Goal: Information Seeking & Learning: Learn about a topic

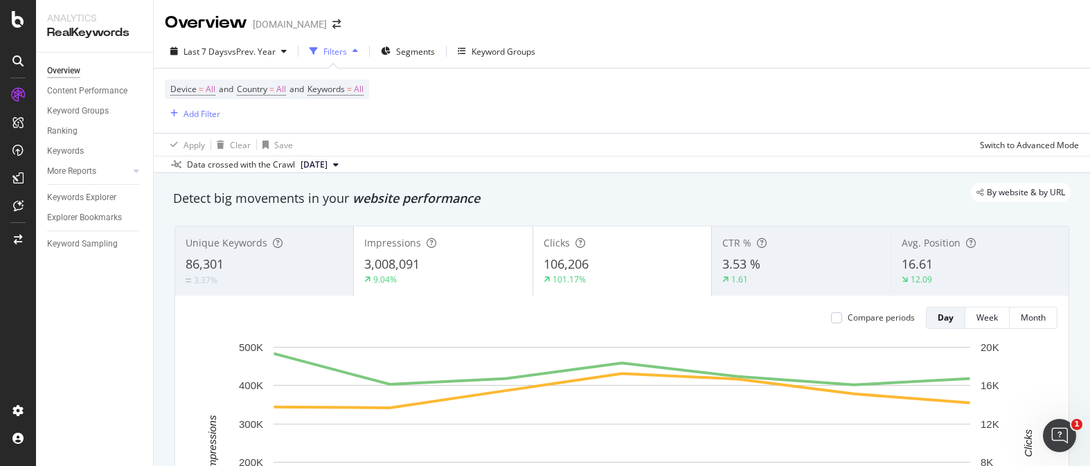
scroll to position [452, 0]
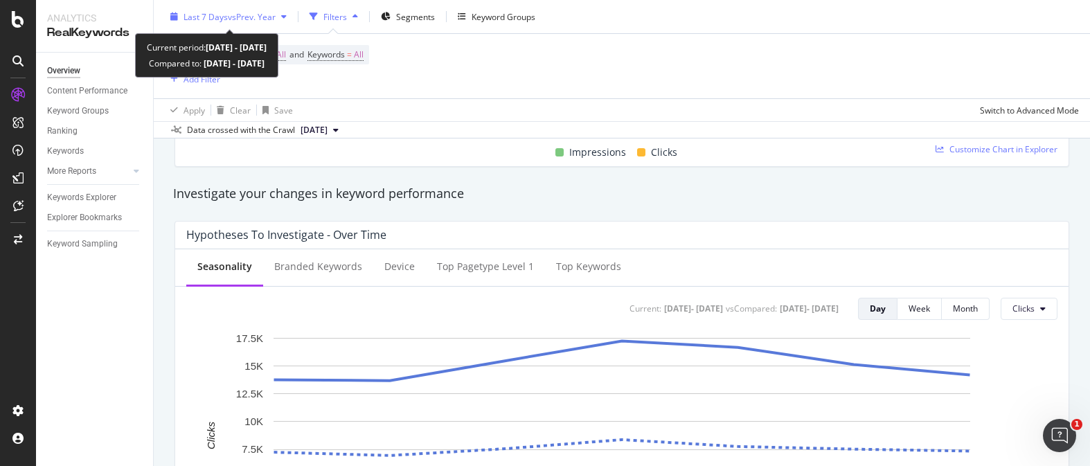
click at [220, 22] on div "Last 7 Days vs Prev. Year" at bounding box center [228, 16] width 127 height 21
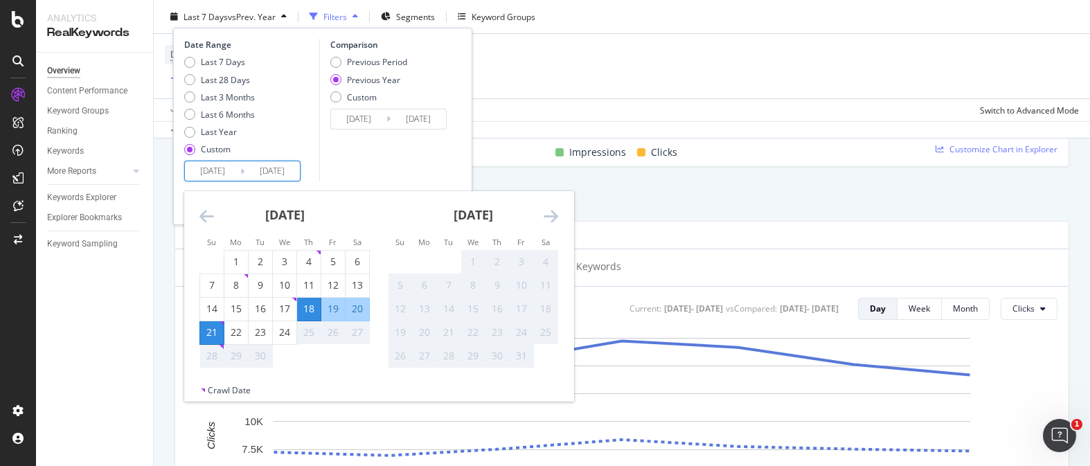
click at [212, 167] on input "2025/09/18" at bounding box center [212, 170] width 55 height 19
click at [209, 217] on icon "Move backward to switch to the previous month." at bounding box center [207, 216] width 15 height 17
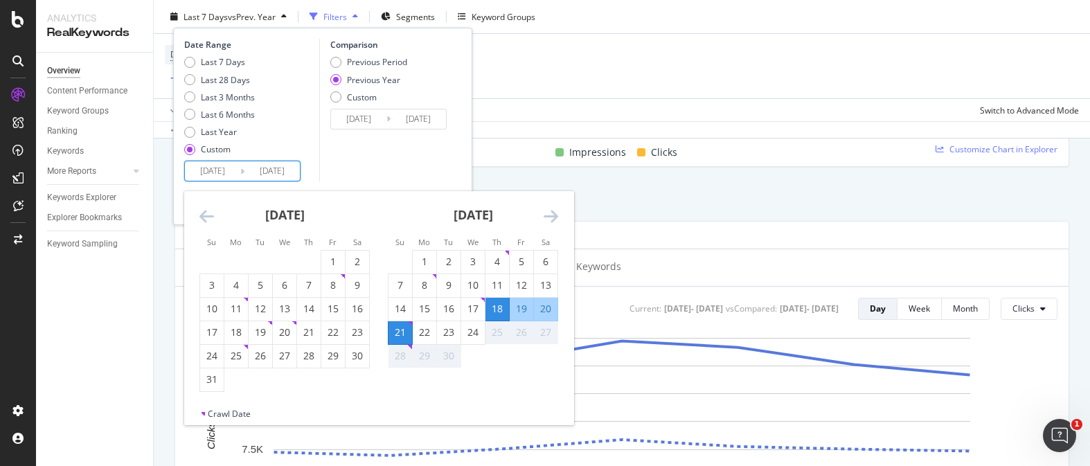
click at [209, 217] on icon "Move backward to switch to the previous month." at bounding box center [207, 216] width 15 height 17
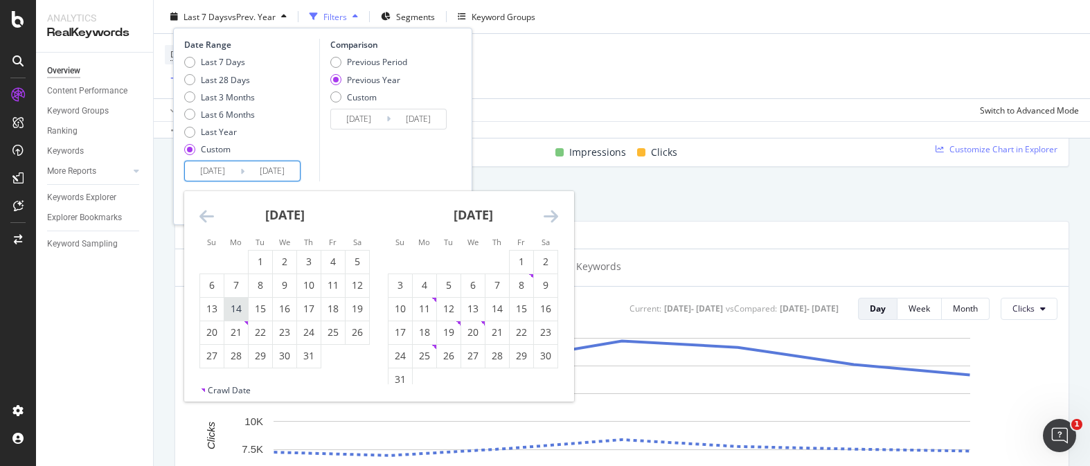
click at [244, 308] on div "14" at bounding box center [236, 309] width 24 height 14
type input "2025/07/14"
type input "2024/07/15"
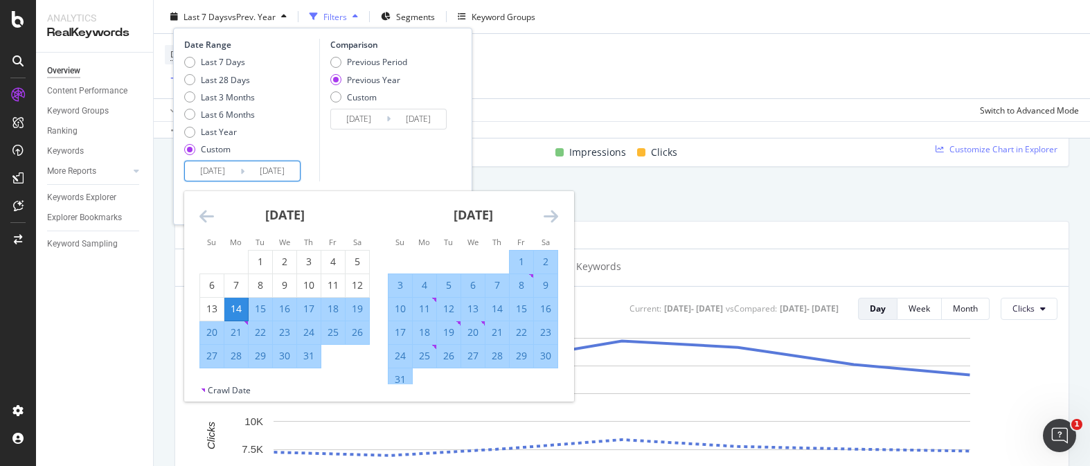
click at [555, 216] on icon "Move forward to switch to the next month." at bounding box center [551, 216] width 15 height 17
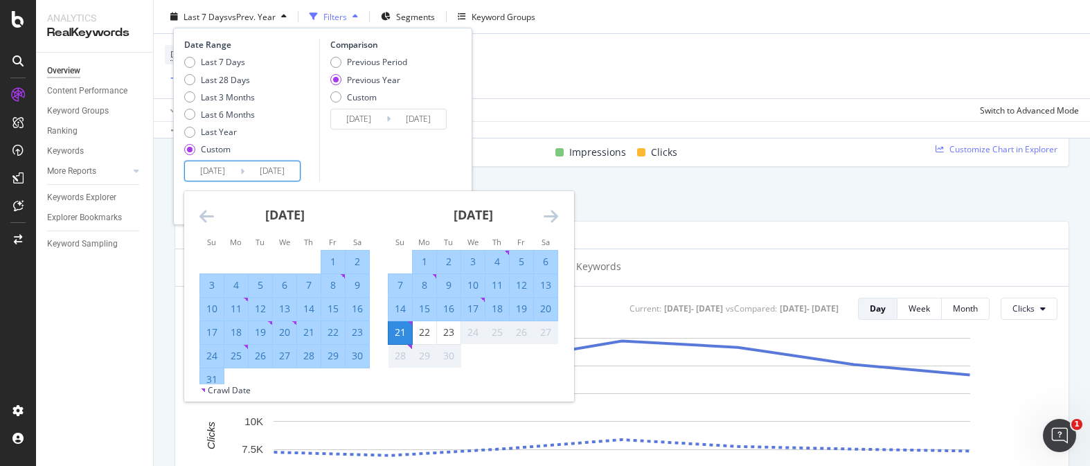
click at [405, 305] on div "14" at bounding box center [401, 309] width 24 height 14
type input "2025/09/14"
type input "2024/09/15"
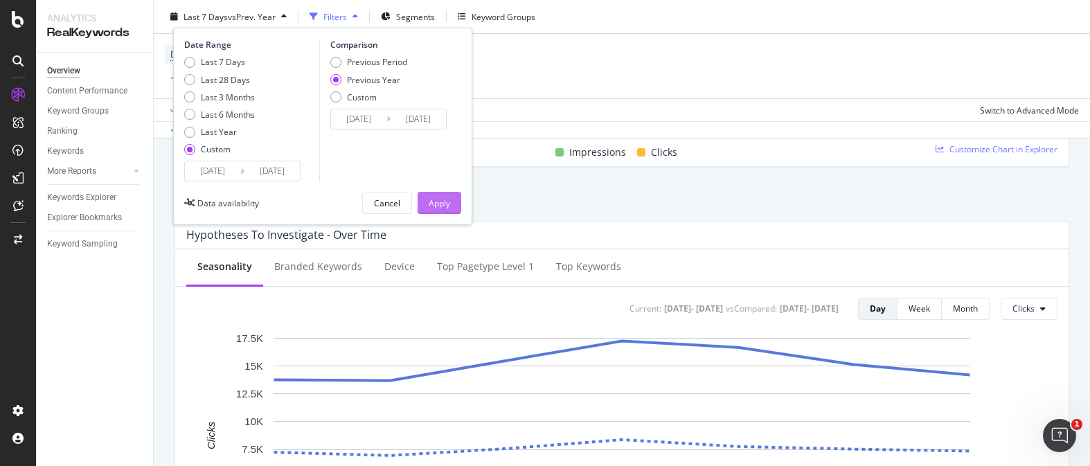
click at [434, 198] on div "Apply" at bounding box center [439, 203] width 21 height 12
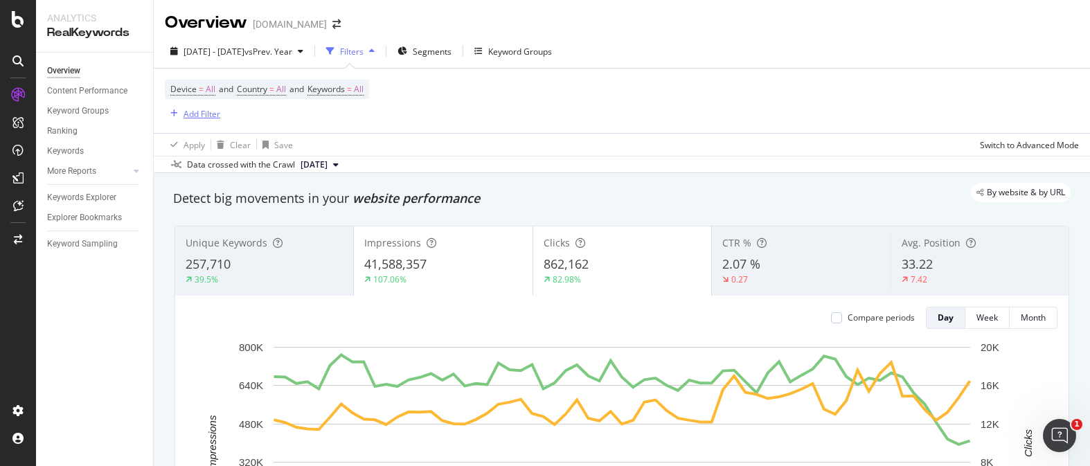
click at [214, 115] on div "Add Filter" at bounding box center [202, 114] width 37 height 12
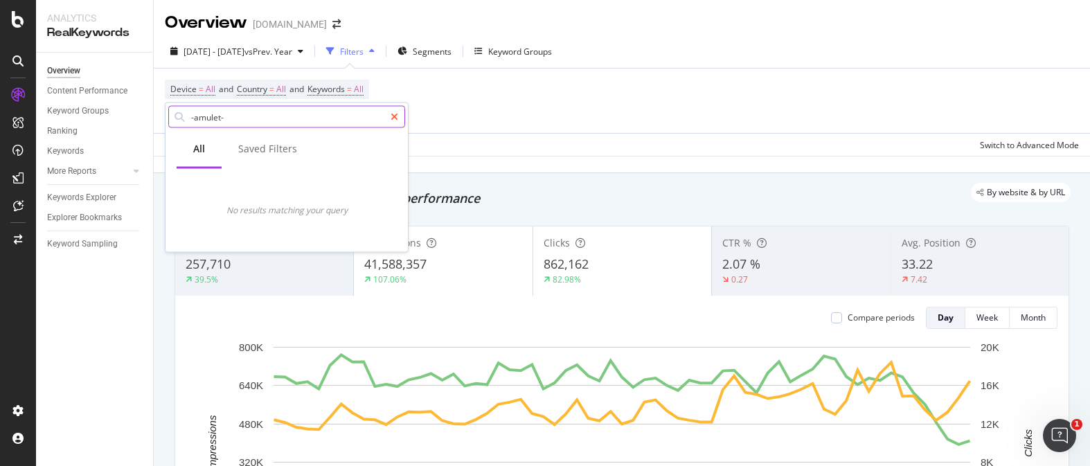
type input "-amulet-"
click at [393, 114] on icon at bounding box center [395, 117] width 8 height 10
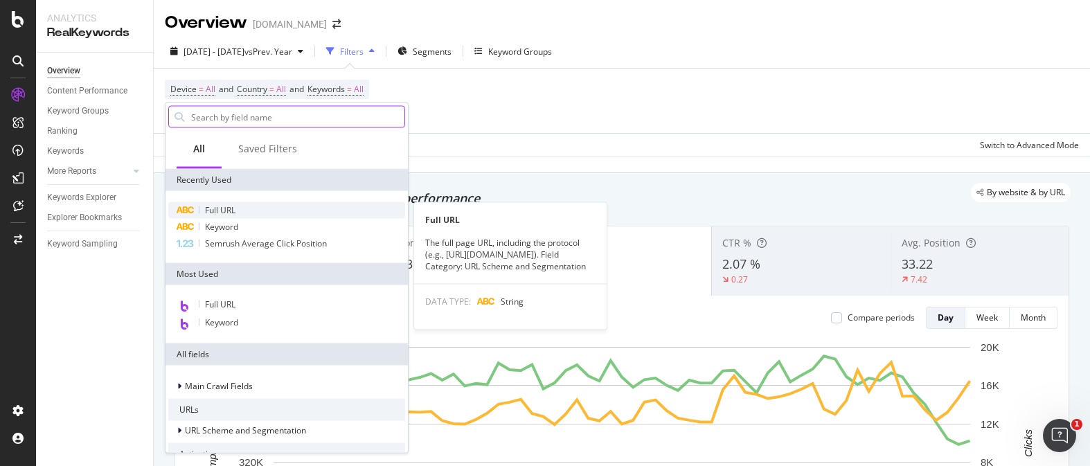
click at [239, 208] on div "Full URL" at bounding box center [286, 210] width 237 height 17
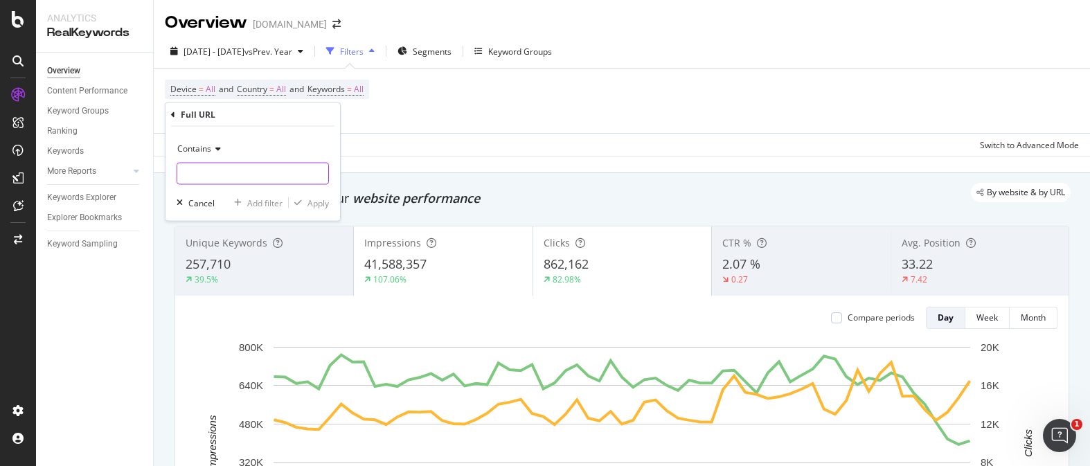
click at [261, 169] on input "text" at bounding box center [252, 174] width 151 height 22
type input "-amulet-"
click at [323, 202] on div "Apply" at bounding box center [318, 203] width 21 height 12
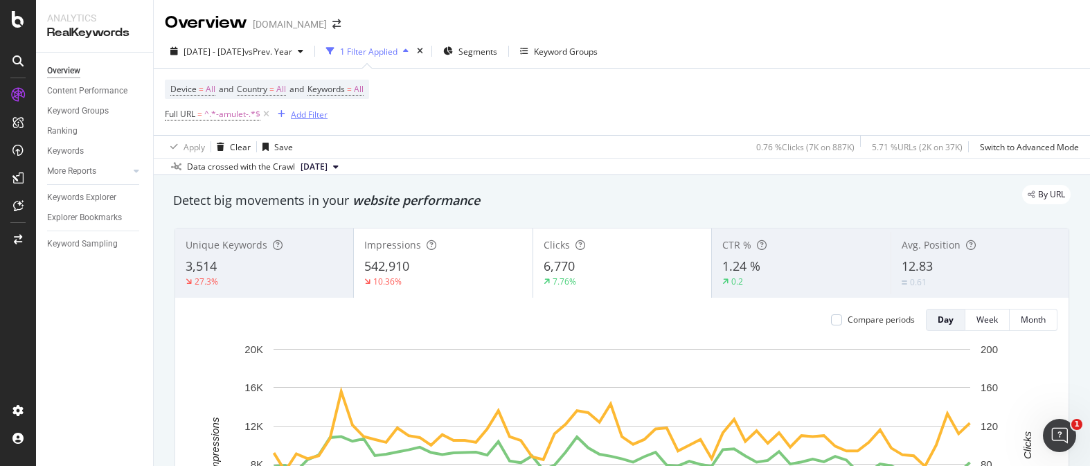
click at [302, 113] on div "Add Filter" at bounding box center [309, 115] width 37 height 12
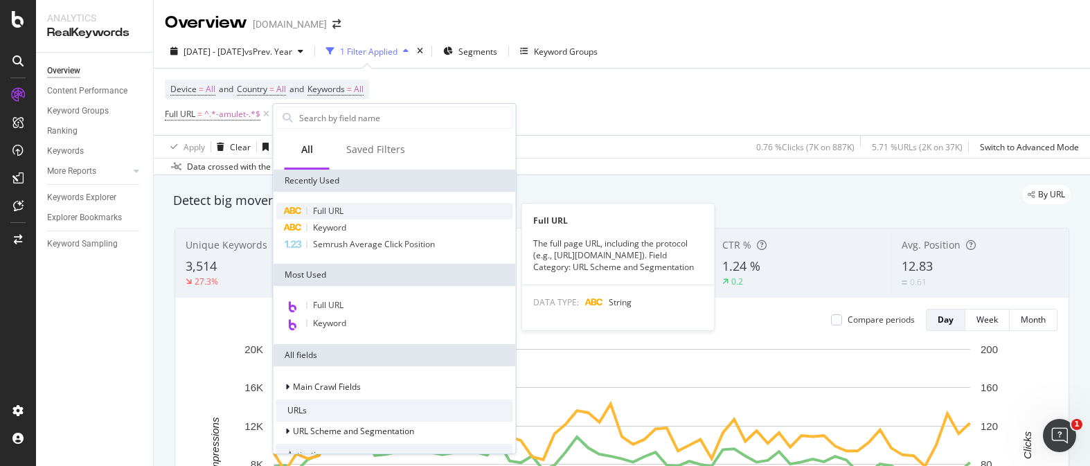
click at [323, 206] on span "Full URL" at bounding box center [328, 211] width 30 height 12
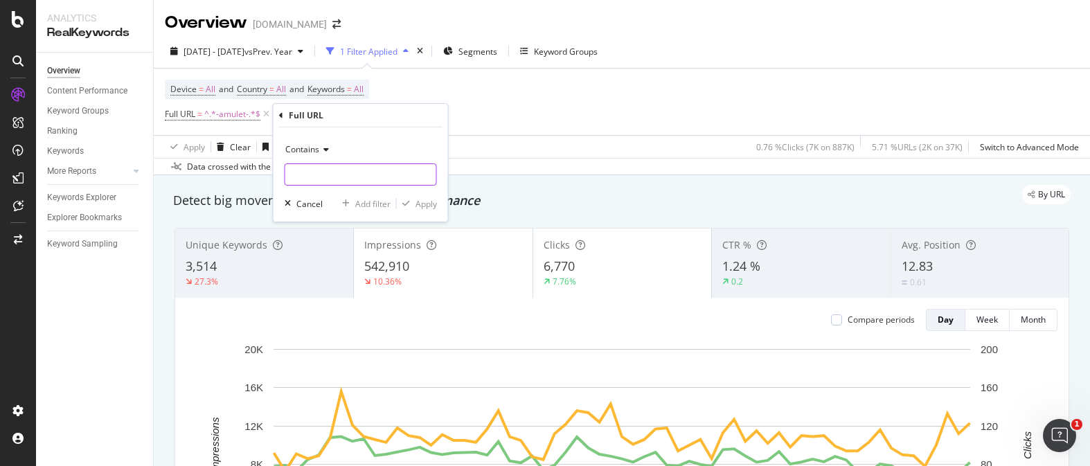
click at [349, 168] on input "text" at bounding box center [360, 174] width 151 height 22
type input "-in-"
click at [430, 205] on div "Apply" at bounding box center [426, 204] width 21 height 12
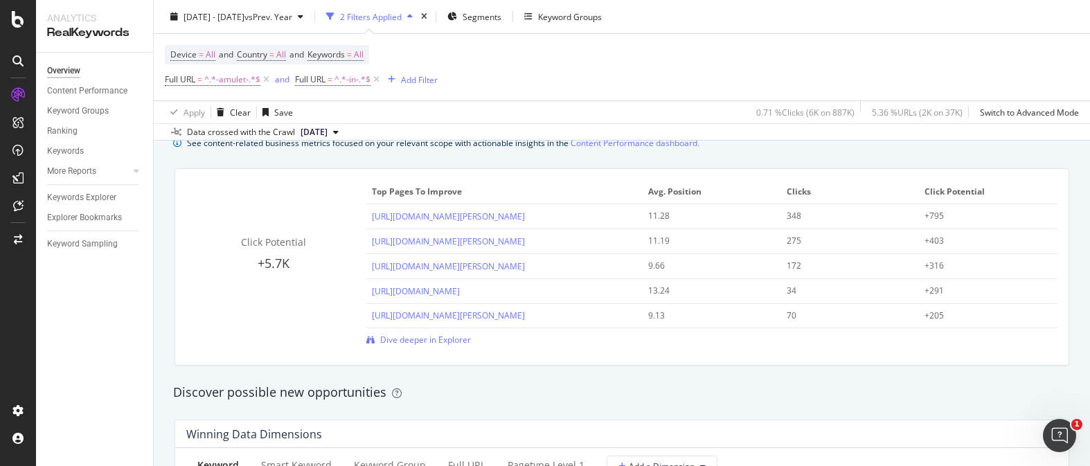
scroll to position [973, 0]
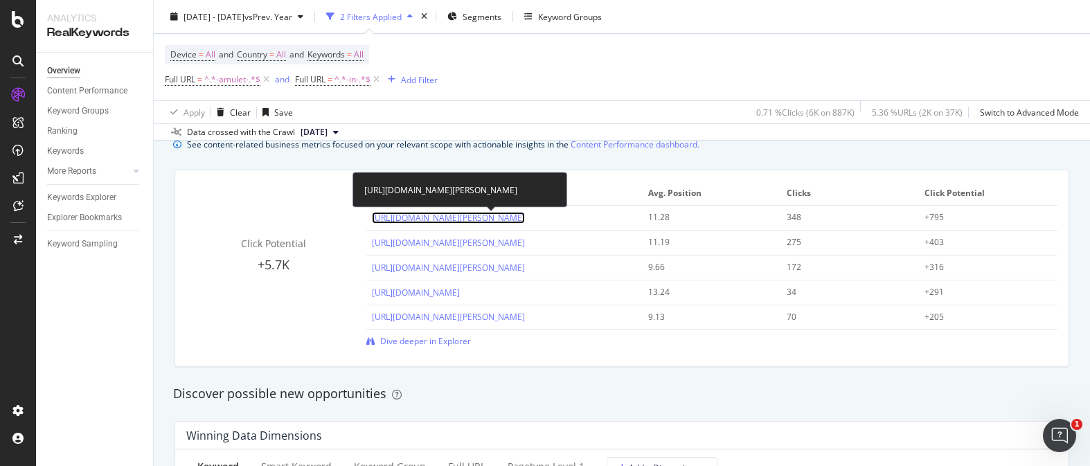
click at [525, 216] on link "https://www.davidyurman.com/mens/pendants/st.-christopher-amulet-in-sterling-si…" at bounding box center [448, 218] width 153 height 12
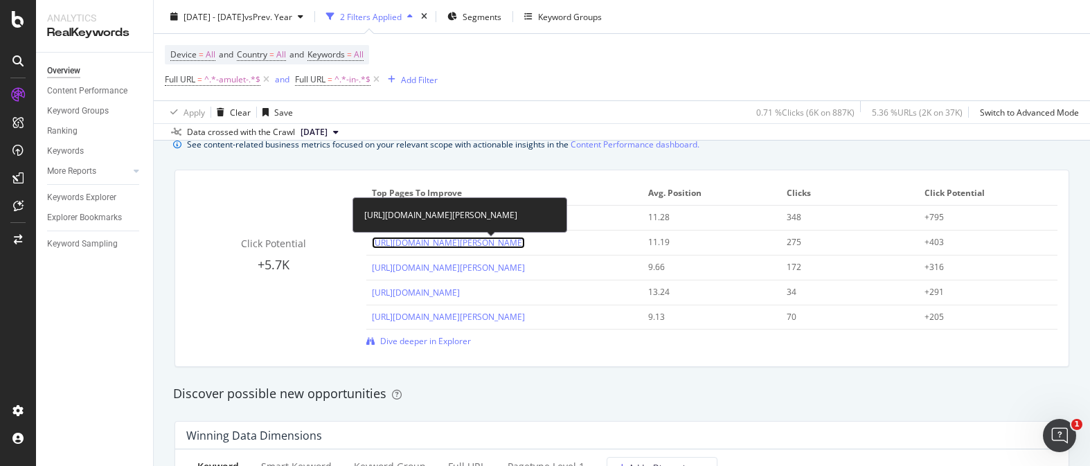
click at [525, 247] on link "https://www.davidyurman.com/mens/pendants/st.-michael-amulet-in-sterling-silver…" at bounding box center [448, 243] width 153 height 12
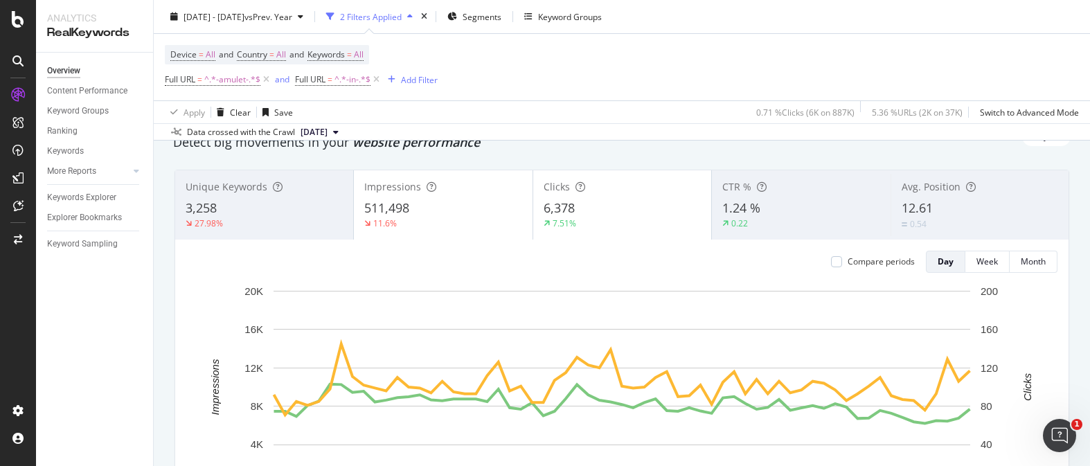
scroll to position [0, 0]
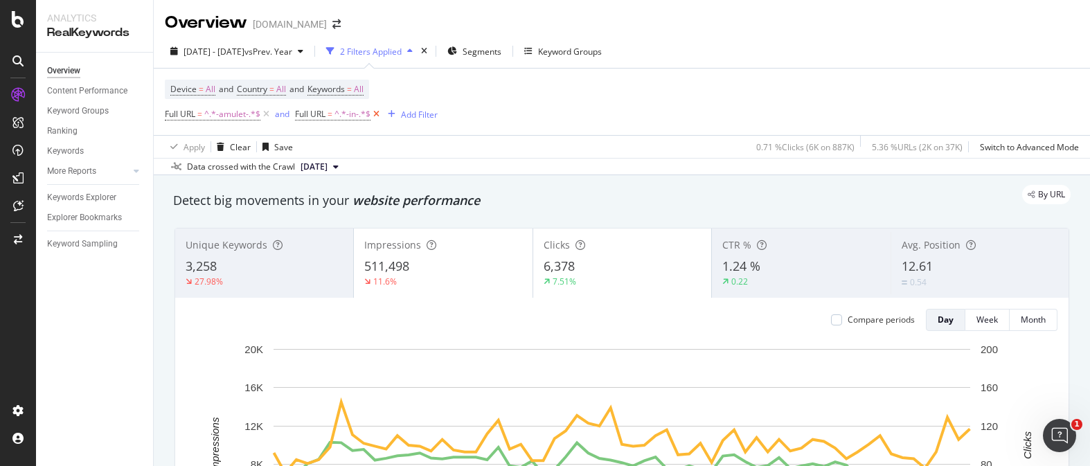
click at [380, 113] on icon at bounding box center [377, 114] width 12 height 14
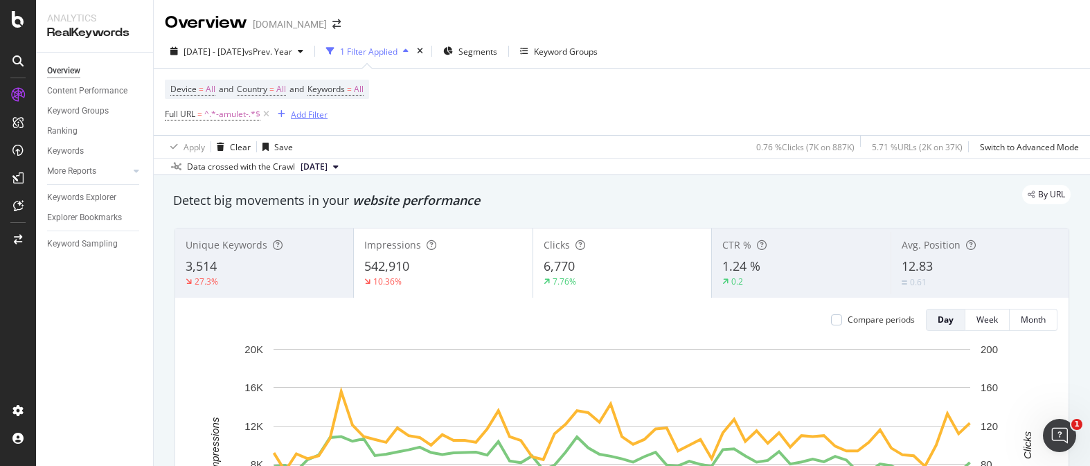
click at [282, 116] on icon "button" at bounding box center [282, 114] width 8 height 8
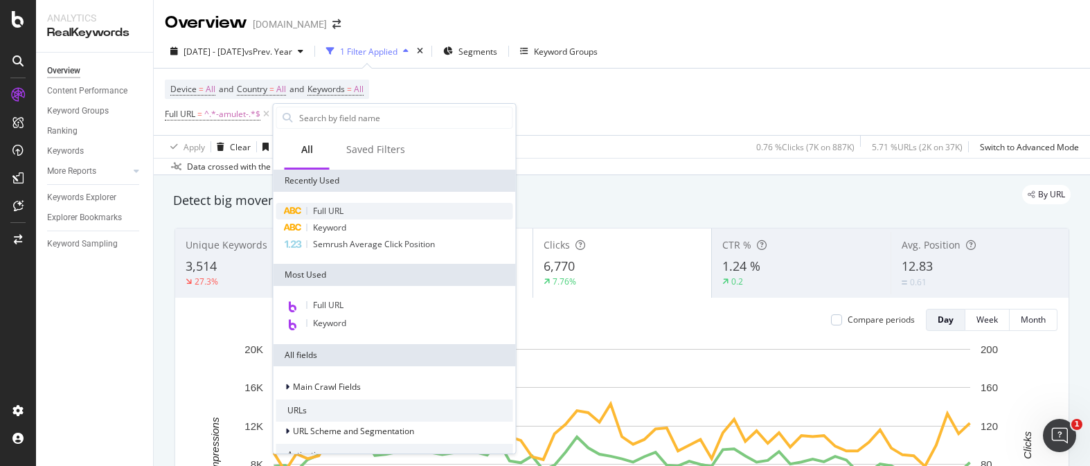
click at [343, 211] on span "Full URL" at bounding box center [328, 211] width 30 height 12
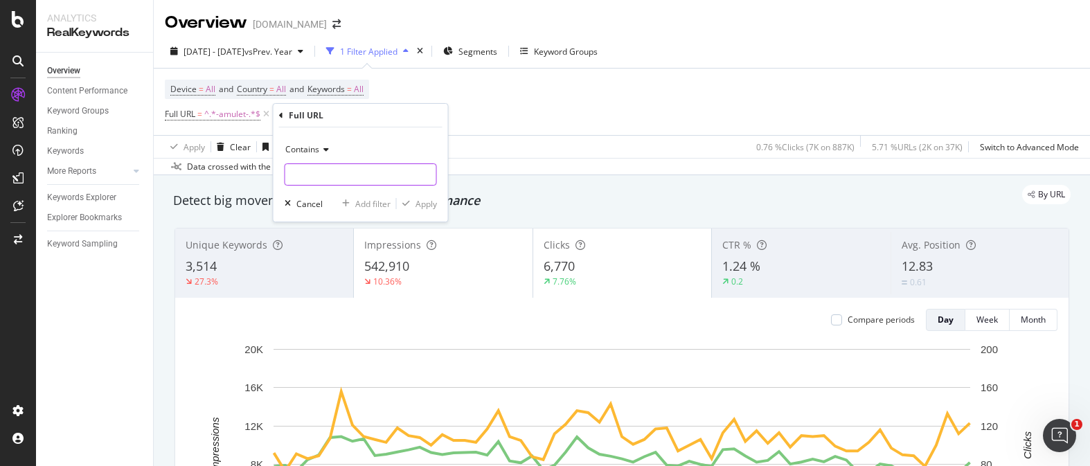
click at [322, 165] on input "text" at bounding box center [360, 174] width 151 height 22
type input "charm"
click at [425, 200] on div "Apply" at bounding box center [426, 204] width 21 height 12
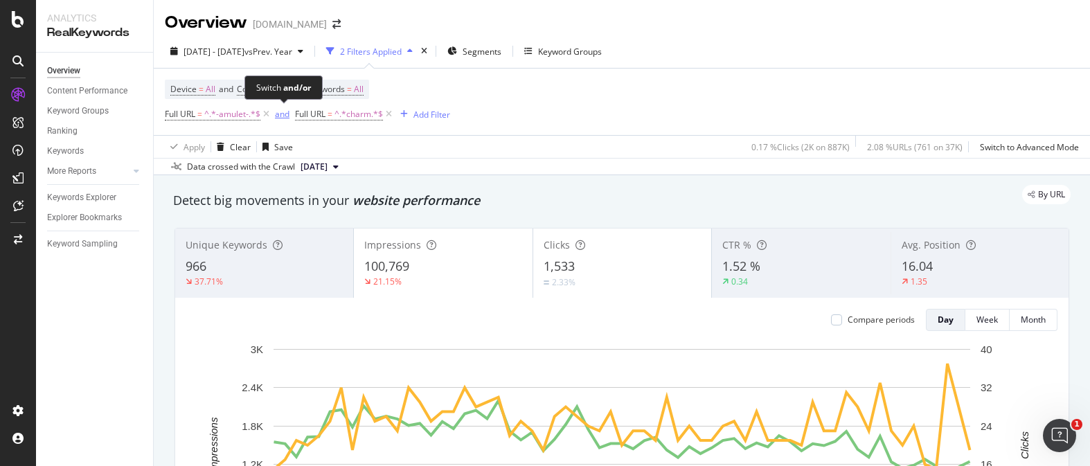
click at [288, 117] on div "and" at bounding box center [282, 114] width 15 height 12
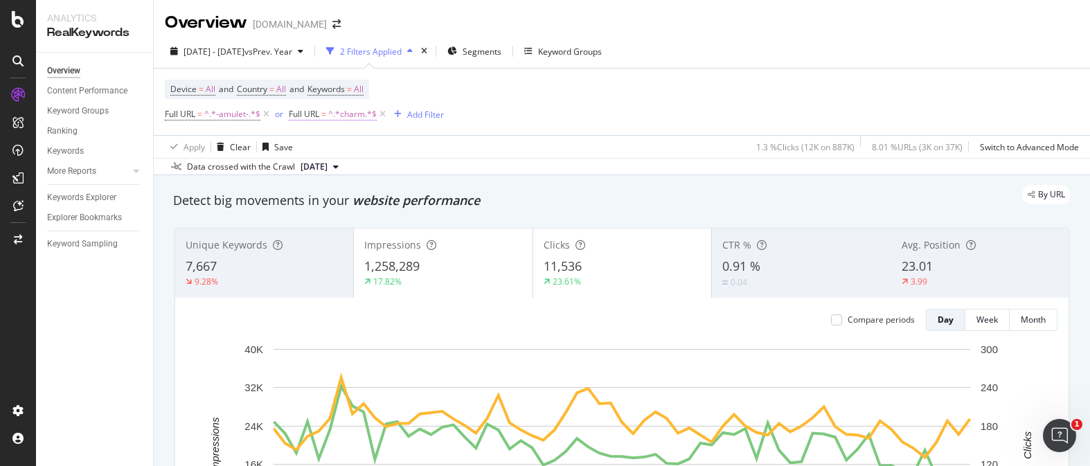
click at [354, 111] on span "^.*charm.*$" at bounding box center [352, 114] width 48 height 19
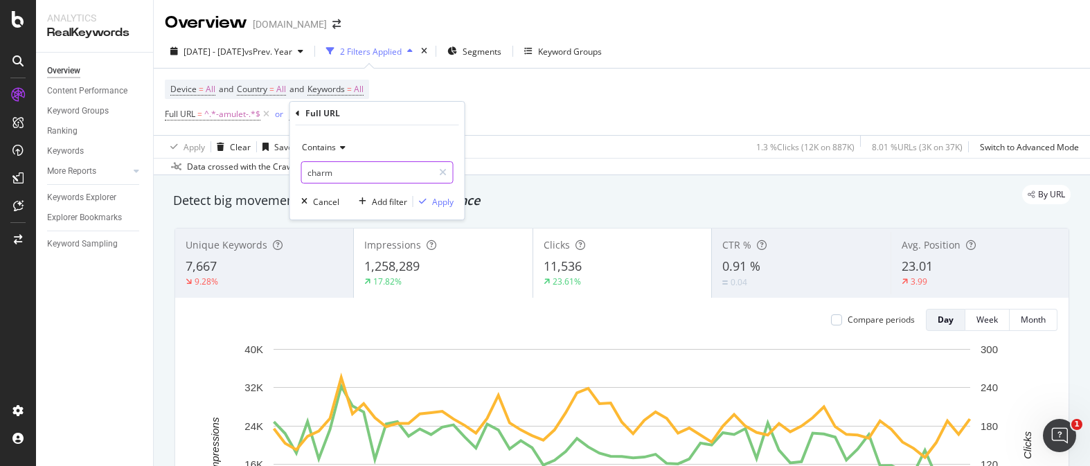
click at [361, 174] on input "charm" at bounding box center [367, 172] width 131 height 22
type input "collection"
click at [438, 207] on div "Apply" at bounding box center [434, 201] width 40 height 12
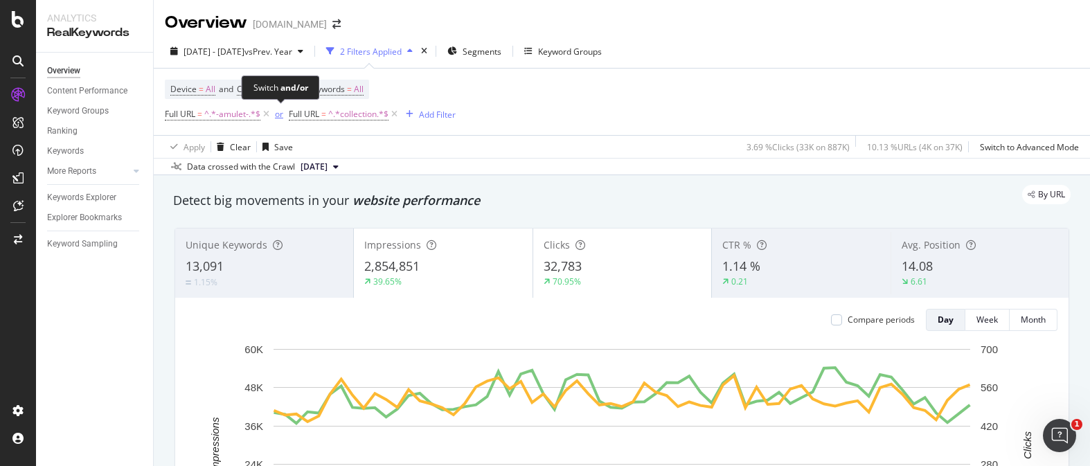
click at [280, 112] on div "or" at bounding box center [279, 114] width 8 height 12
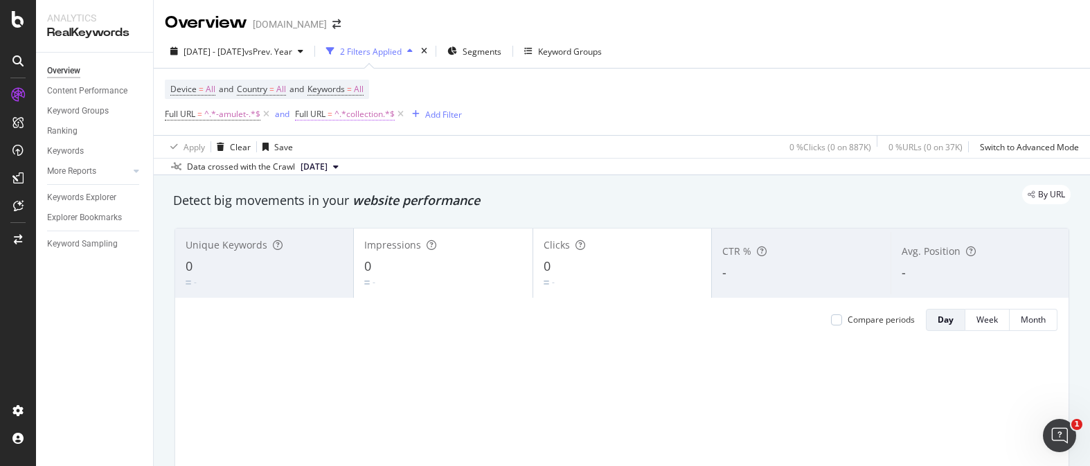
click at [372, 115] on span "^.*collection.*$" at bounding box center [365, 114] width 60 height 19
click at [535, 119] on div "Device = All and Country = All and Keywords = All Full URL = ^.*-amulet-.*$ and…" at bounding box center [622, 102] width 914 height 67
click at [246, 113] on span "^.*-amulet-.*$" at bounding box center [232, 114] width 56 height 19
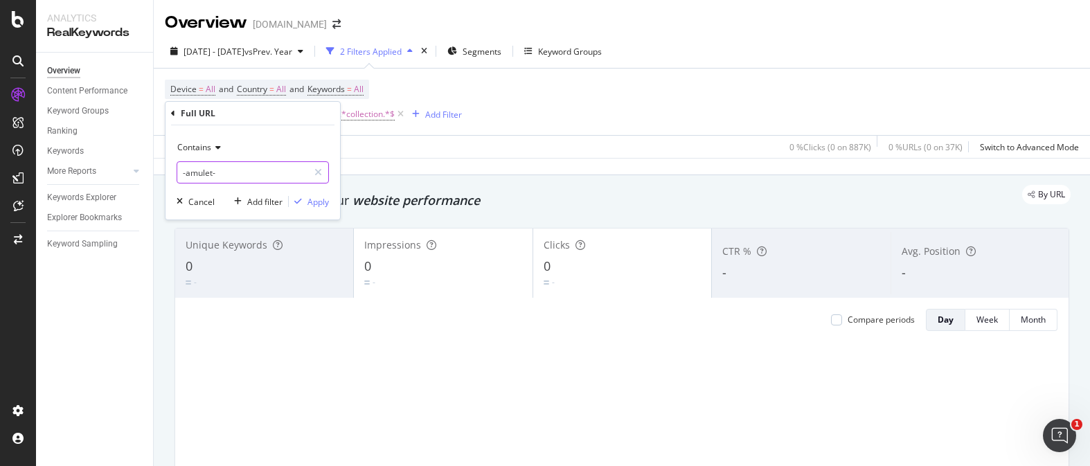
click at [222, 172] on input "-amulet-" at bounding box center [242, 172] width 131 height 22
type input "amulet"
click at [314, 200] on div "Apply" at bounding box center [318, 202] width 21 height 12
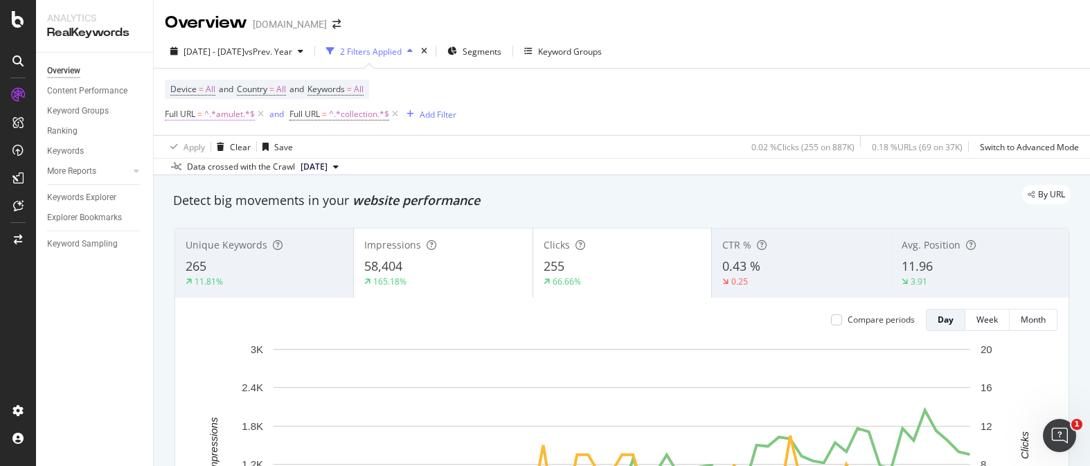
click at [245, 112] on span "^.*amulet.*$" at bounding box center [229, 114] width 51 height 19
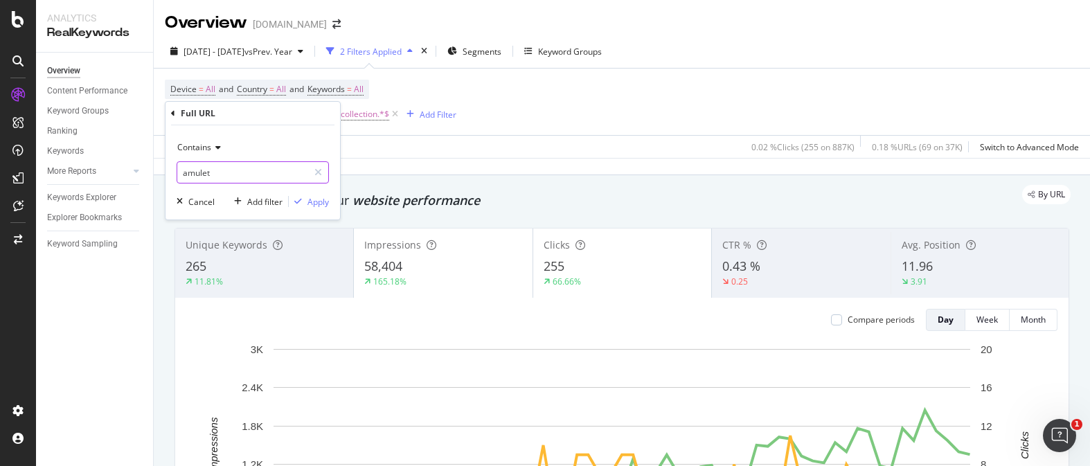
click at [205, 172] on input "amulet" at bounding box center [242, 172] width 131 height 22
type input "charm"
click at [322, 200] on div "Apply" at bounding box center [318, 202] width 21 height 12
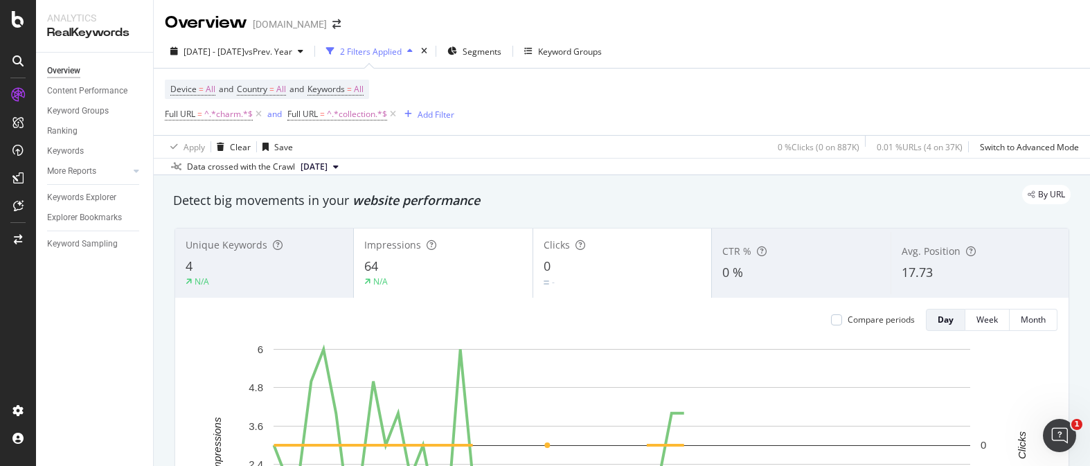
click at [598, 109] on div "Device = All and Country = All and Keywords = All Full URL = ^.*charm.*$ and Fu…" at bounding box center [622, 102] width 914 height 67
click at [240, 113] on span "^.*charm.*$" at bounding box center [228, 114] width 48 height 19
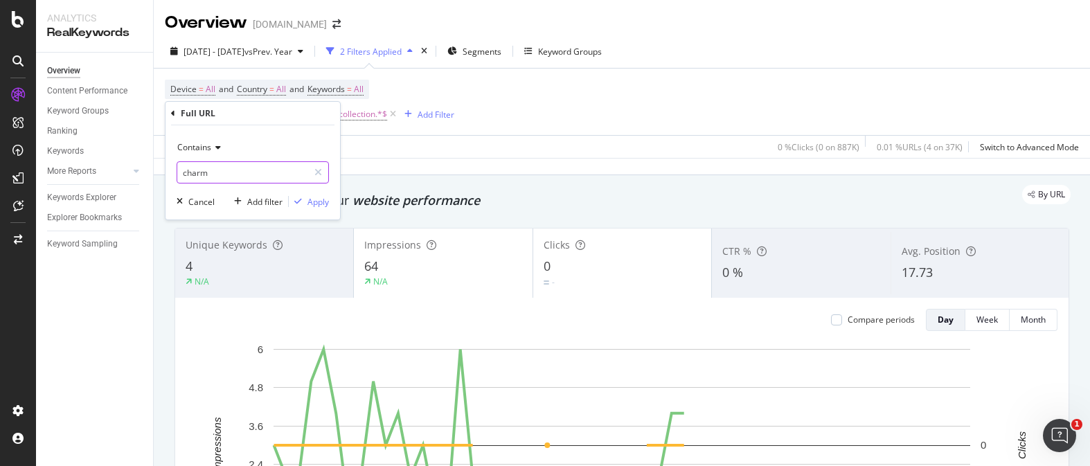
click at [215, 170] on input "charm" at bounding box center [242, 172] width 131 height 22
click at [215, 177] on input "charm" at bounding box center [242, 172] width 131 height 22
click at [315, 196] on div "Apply" at bounding box center [318, 202] width 21 height 12
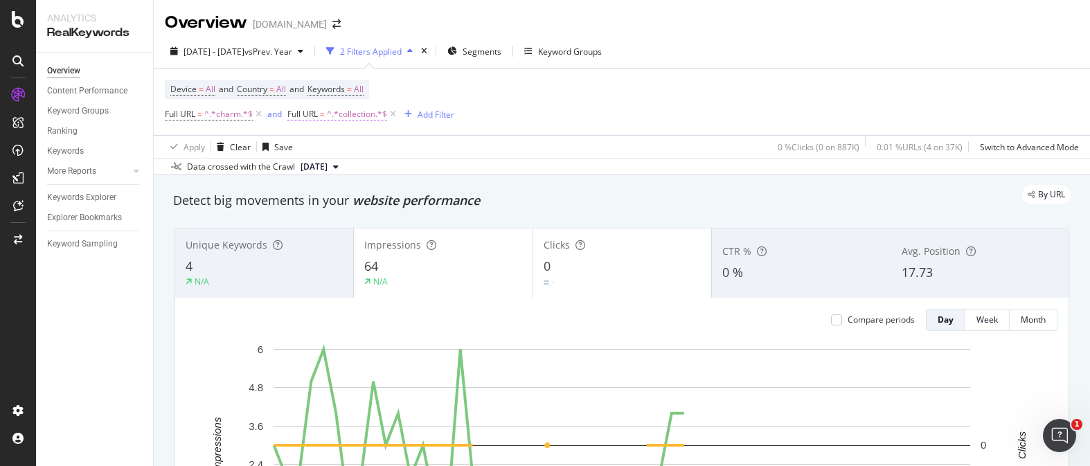
click at [350, 121] on span "^.*collection.*$" at bounding box center [357, 114] width 60 height 19
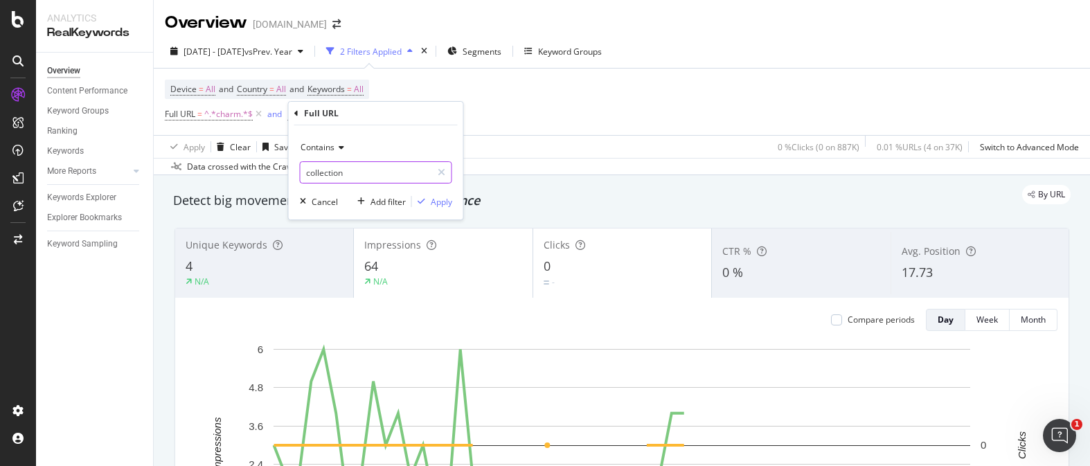
click at [353, 172] on input "collection" at bounding box center [366, 172] width 131 height 22
type input "html"
click at [437, 202] on div "Apply" at bounding box center [441, 202] width 21 height 12
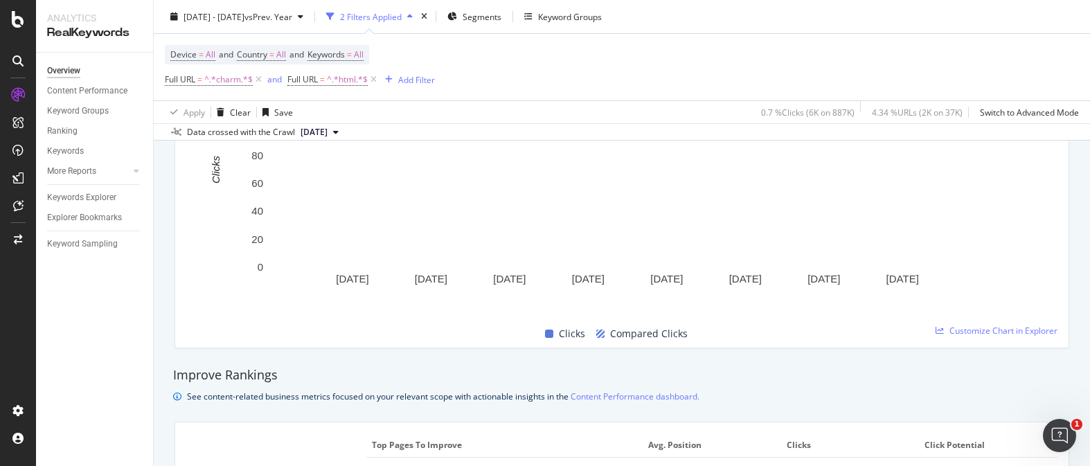
scroll to position [715, 0]
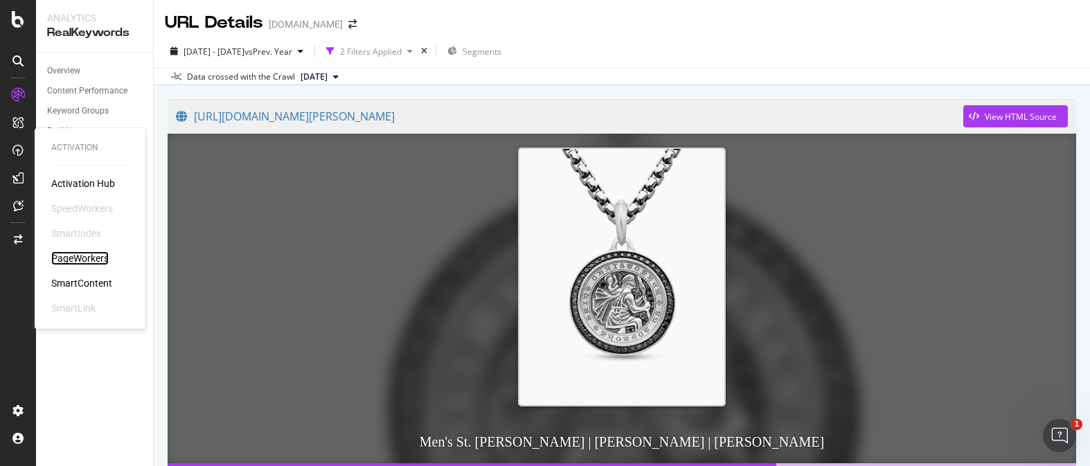
click at [96, 261] on div "PageWorkers" at bounding box center [79, 258] width 57 height 14
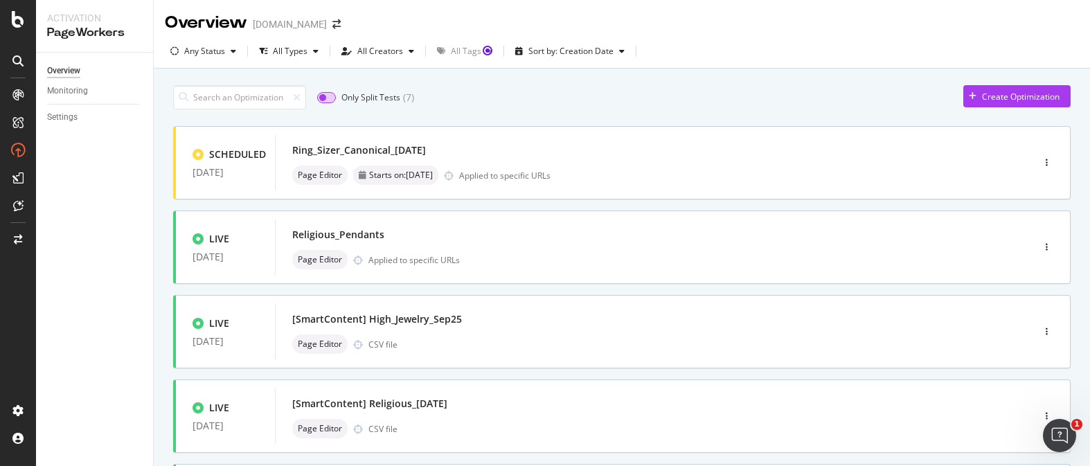
click at [328, 96] on input "checkbox" at bounding box center [326, 97] width 19 height 11
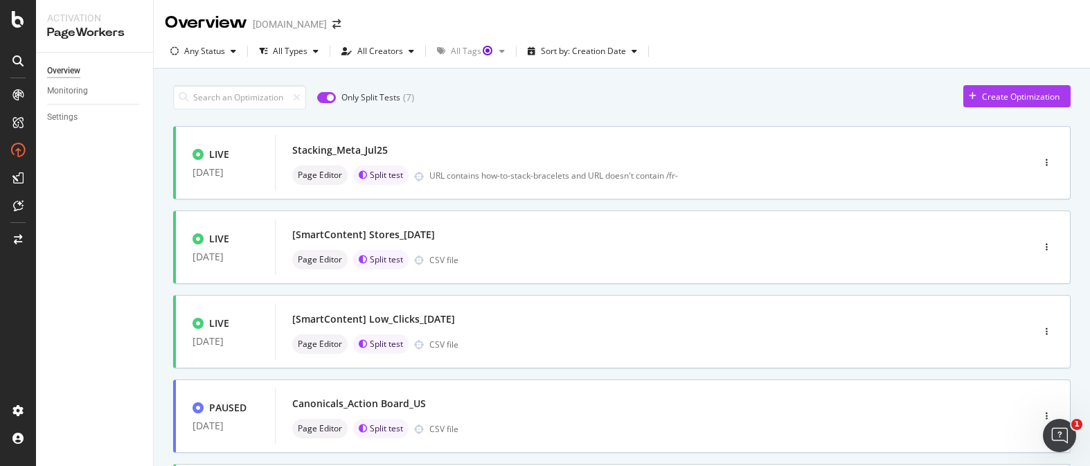
click at [328, 96] on input "checkbox" at bounding box center [326, 97] width 19 height 11
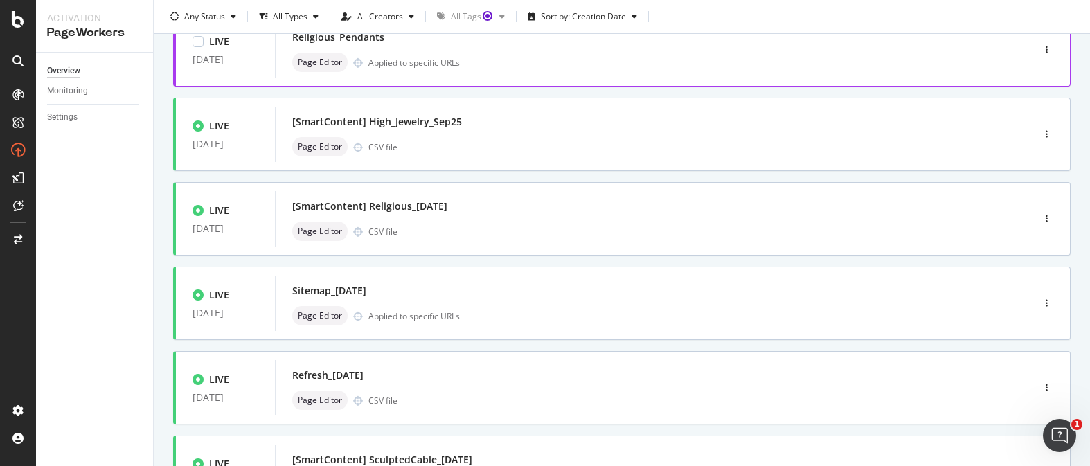
scroll to position [583, 0]
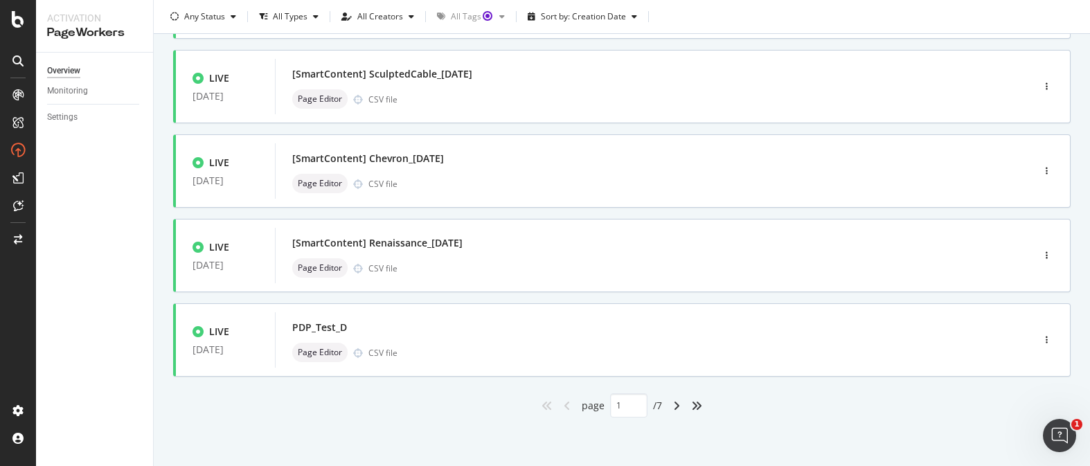
click at [681, 407] on div "angle-right" at bounding box center [677, 406] width 18 height 22
click at [681, 401] on div "angle-right" at bounding box center [677, 406] width 18 height 22
type input "3"
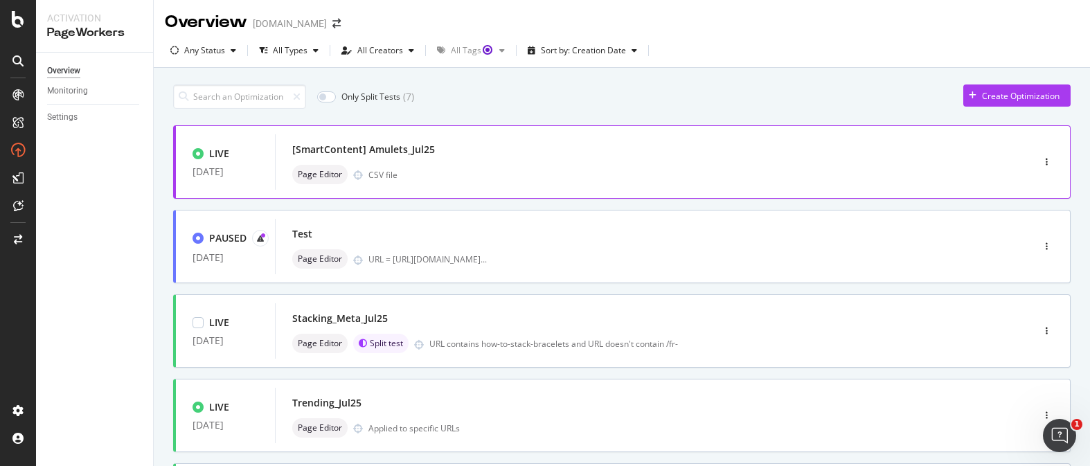
scroll to position [0, 0]
click at [531, 168] on div "Page Editor CSV file" at bounding box center [633, 175] width 682 height 19
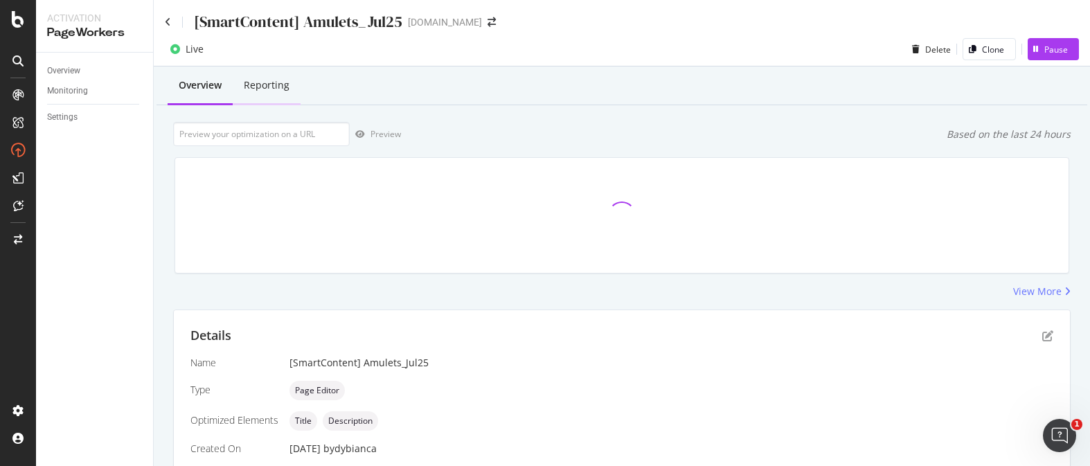
click at [253, 80] on div "Reporting" at bounding box center [267, 85] width 46 height 14
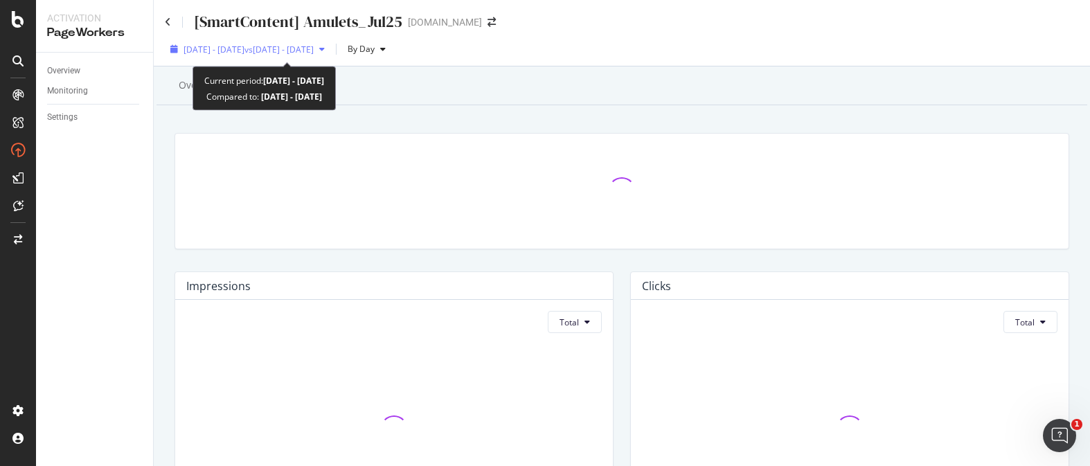
click at [245, 51] on span "2025 Aug. 31st - Sep. 27th" at bounding box center [214, 50] width 61 height 12
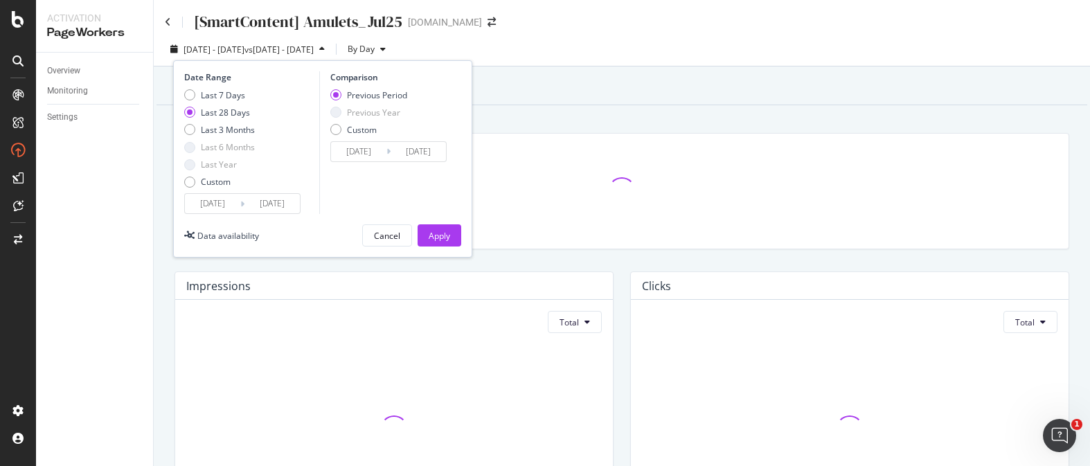
click at [296, 202] on input "2025/09/27" at bounding box center [272, 203] width 55 height 19
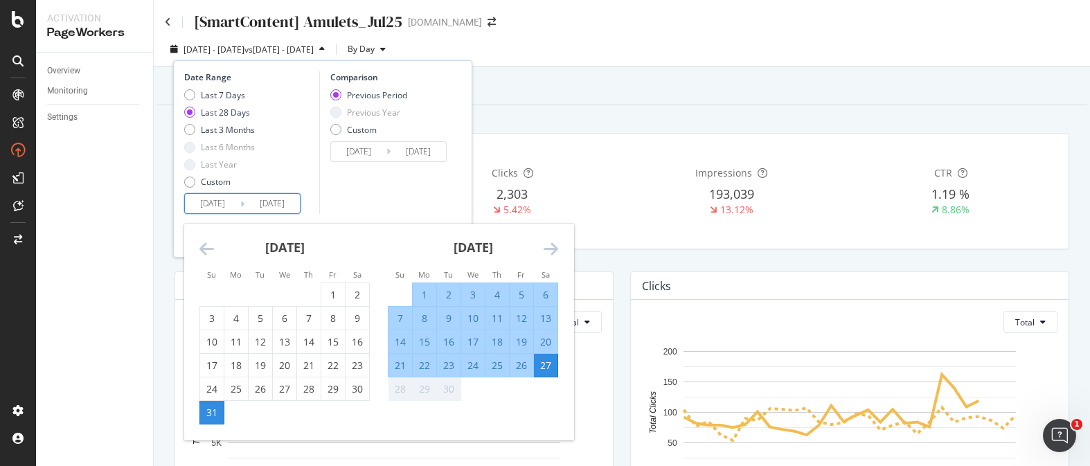
click at [407, 341] on div "14" at bounding box center [401, 342] width 24 height 14
type input "2025/09/14"
type input "2025/08/16"
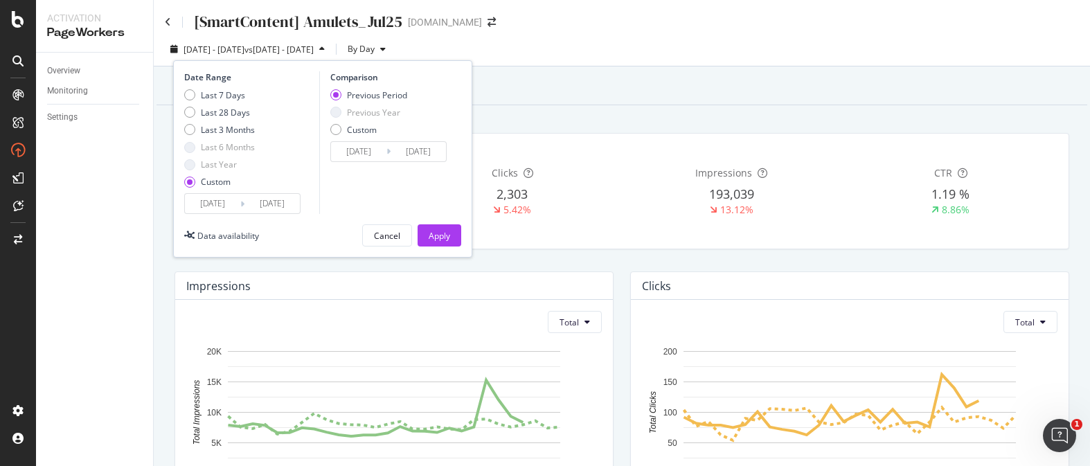
click at [224, 204] on input "2025/08/31" at bounding box center [212, 203] width 55 height 19
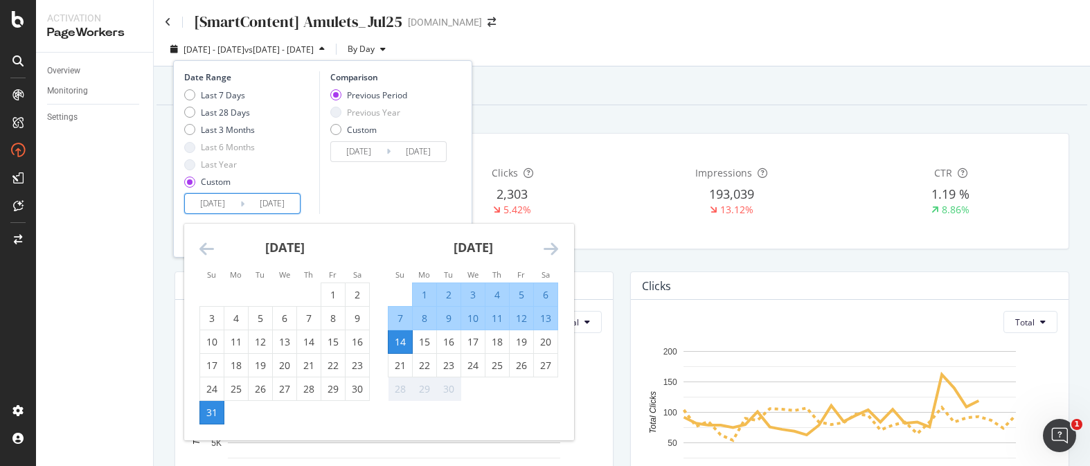
click at [202, 247] on icon "Move backward to switch to the previous month." at bounding box center [207, 248] width 15 height 17
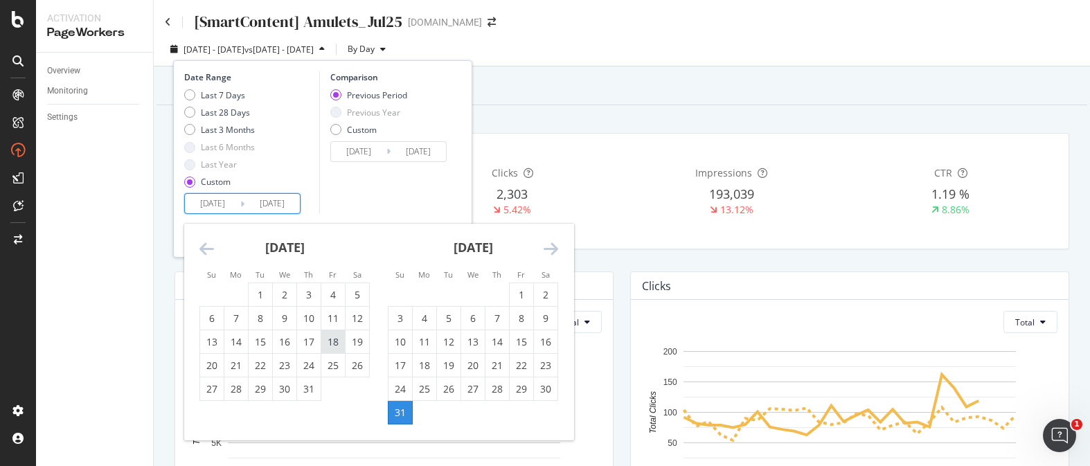
click at [333, 342] on div "18" at bounding box center [333, 342] width 24 height 14
type input "2025/07/18"
type input "2025/05/20"
type input "2025/07/17"
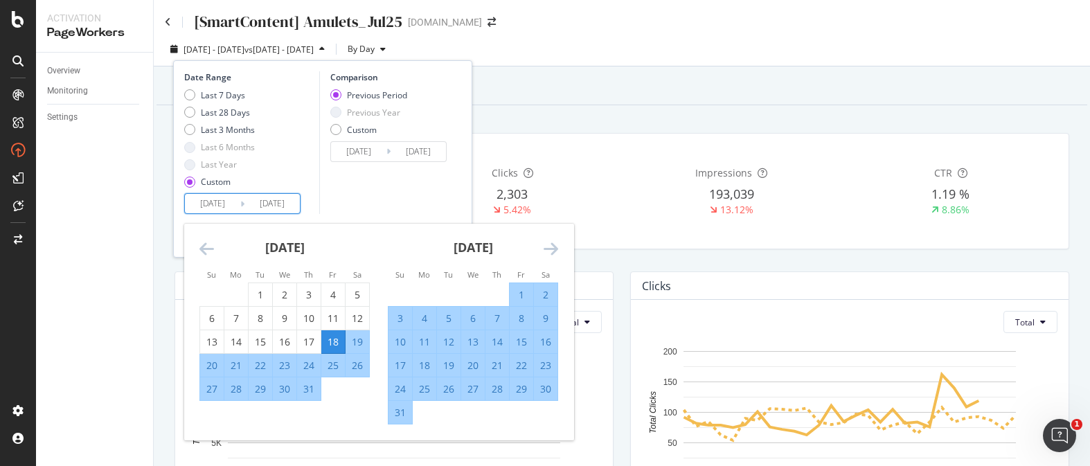
click at [400, 215] on div "Date Range Last 7 Days Last 28 Days Last 3 Months Last 6 Months Last Year Custo…" at bounding box center [322, 158] width 299 height 197
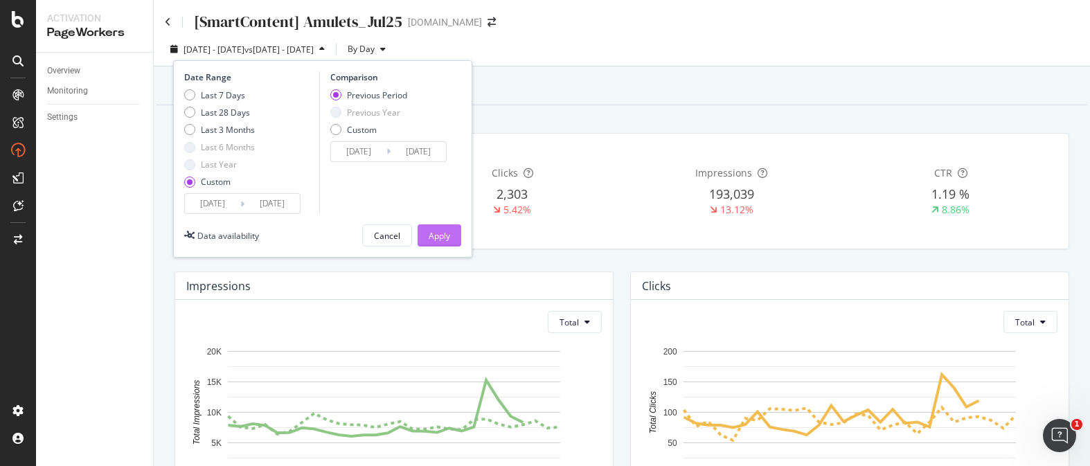
click at [447, 236] on div "Apply" at bounding box center [439, 236] width 21 height 12
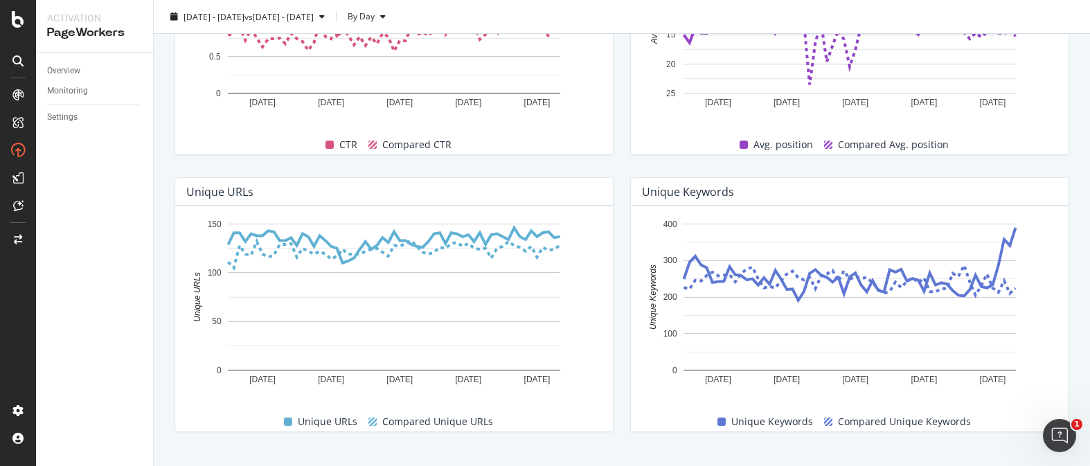
scroll to position [674, 0]
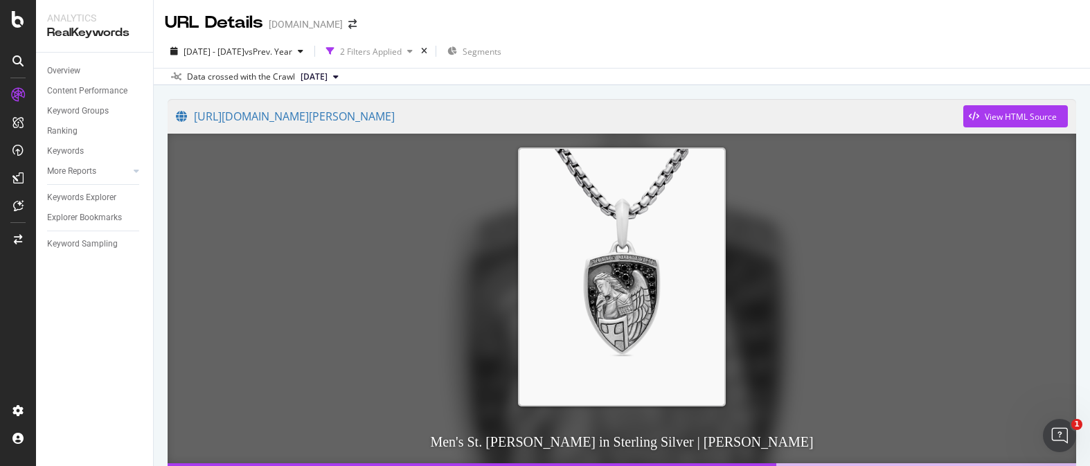
drag, startPoint x: 136, startPoint y: 97, endPoint x: 323, endPoint y: 0, distance: 210.7
click at [71, 66] on div "Overview" at bounding box center [63, 71] width 33 height 15
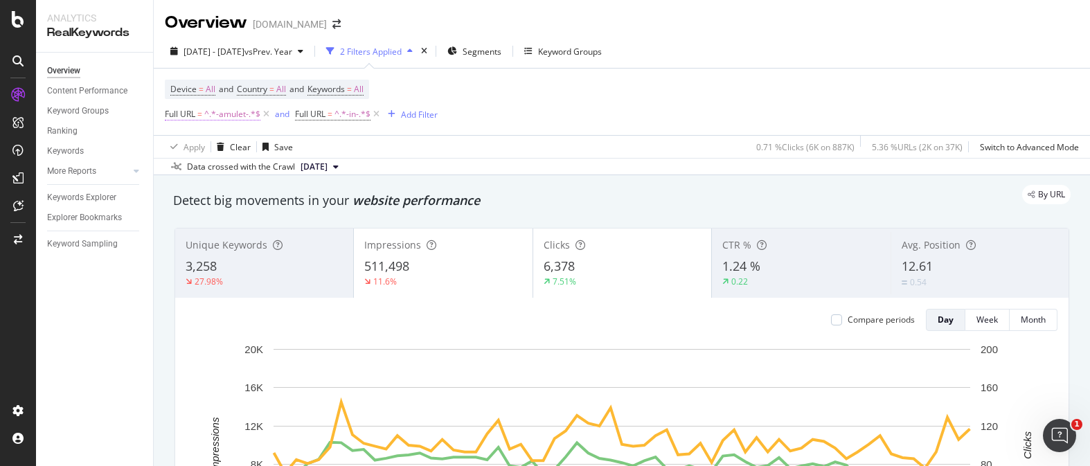
click at [250, 116] on span "^.*-amulet-.*$" at bounding box center [232, 114] width 56 height 19
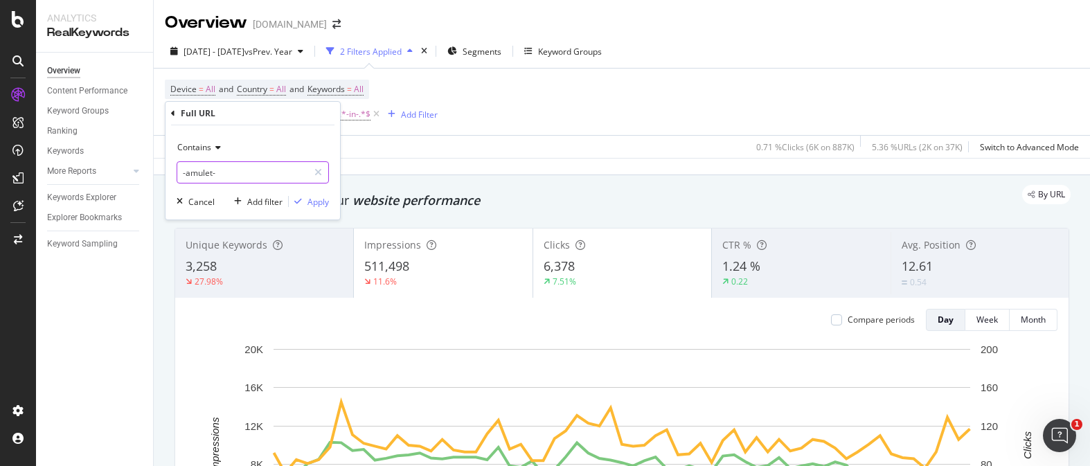
click at [220, 173] on input "-amulet-" at bounding box center [242, 172] width 131 height 22
type input "modern-materials"
click at [319, 201] on div "Apply" at bounding box center [318, 202] width 21 height 12
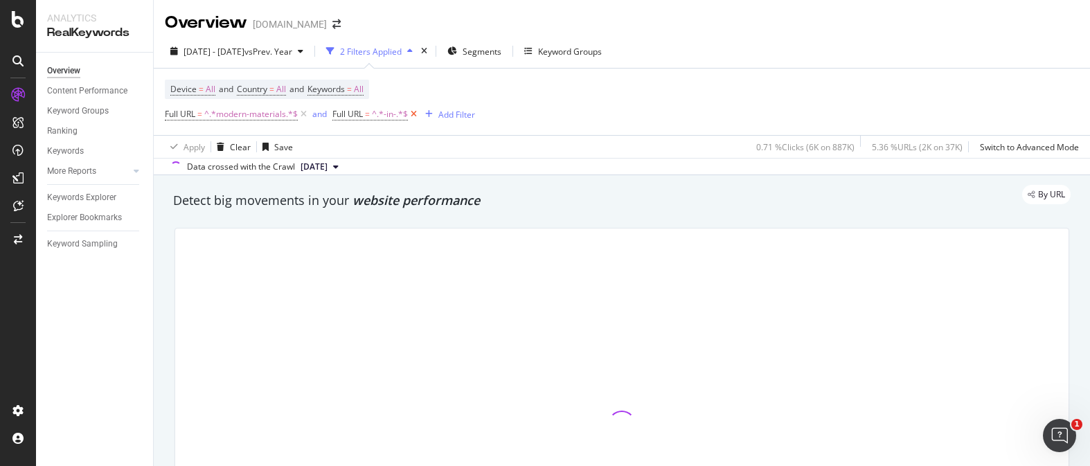
click at [411, 116] on icon at bounding box center [414, 114] width 12 height 14
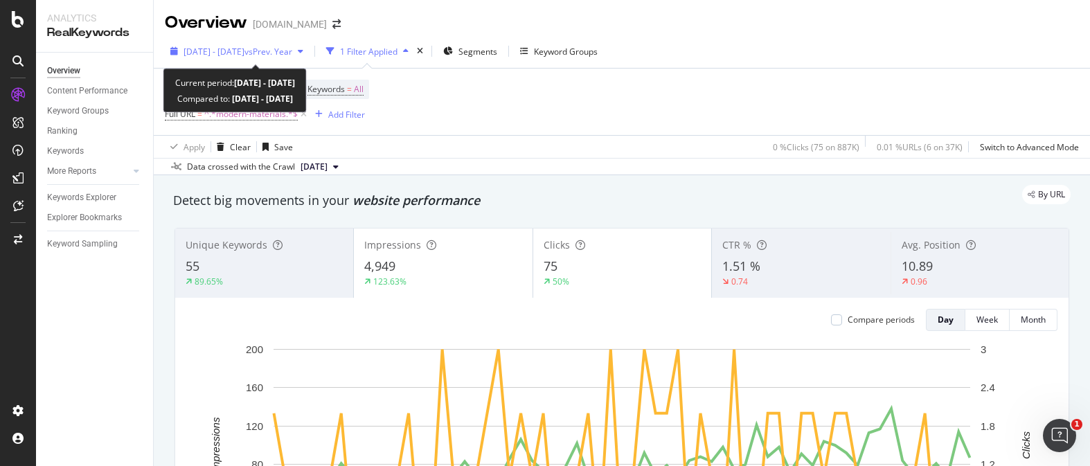
click at [292, 52] on span "vs Prev. Year" at bounding box center [269, 52] width 48 height 12
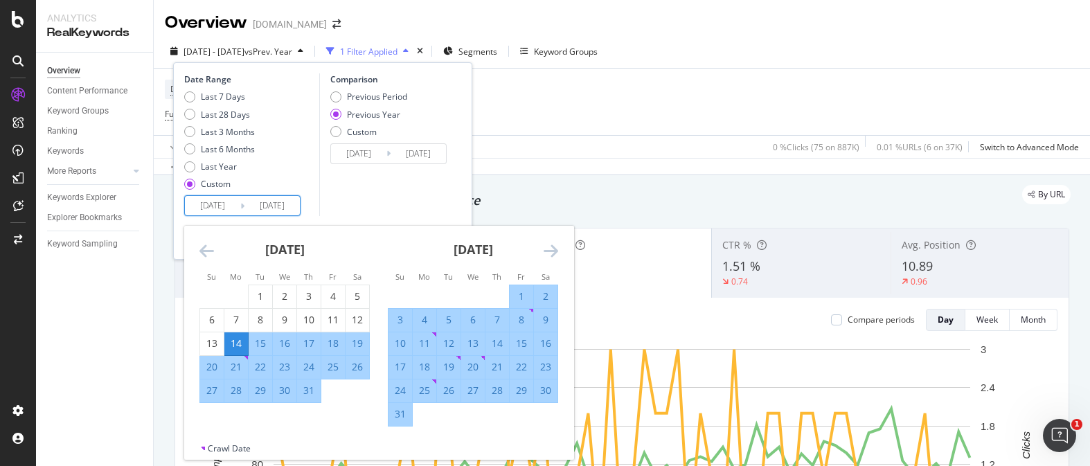
click at [238, 202] on input "2025/07/14" at bounding box center [212, 205] width 55 height 19
click at [551, 254] on icon "Move forward to switch to the next month." at bounding box center [551, 250] width 15 height 17
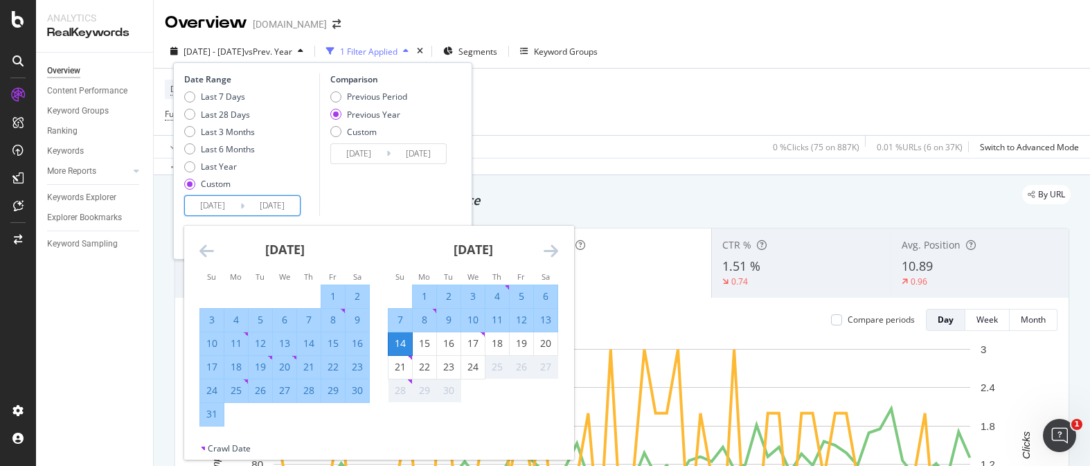
click at [423, 294] on div "1" at bounding box center [425, 297] width 24 height 14
type input "2025/09/01"
type input "2024/09/02"
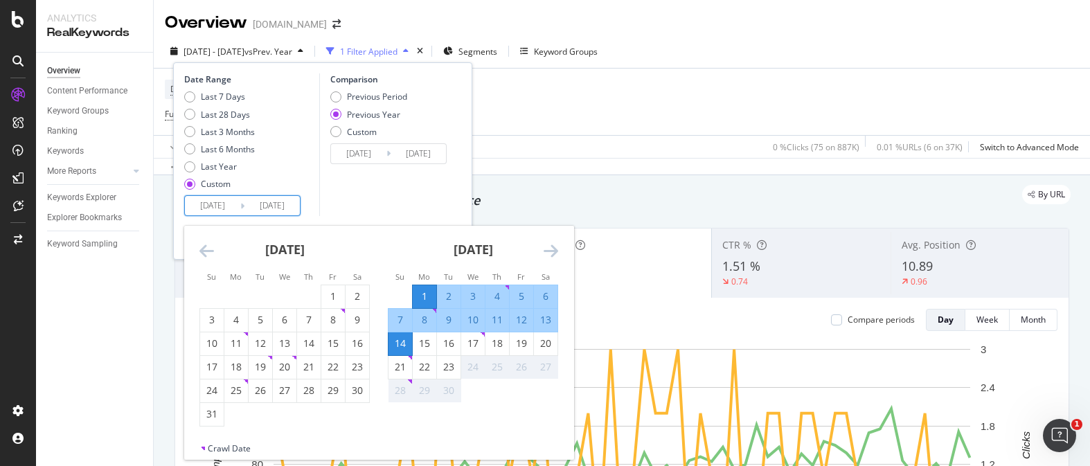
click at [459, 181] on div "Date Range Last 7 Days Last 28 Days Last 3 Months Last 6 Months Last Year Custo…" at bounding box center [322, 144] width 277 height 143
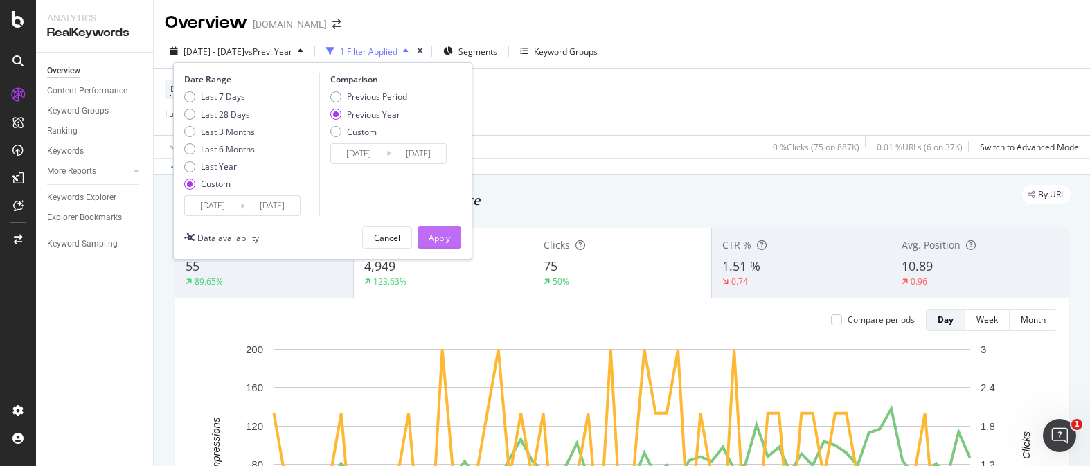
click at [447, 233] on div "Apply" at bounding box center [439, 238] width 21 height 12
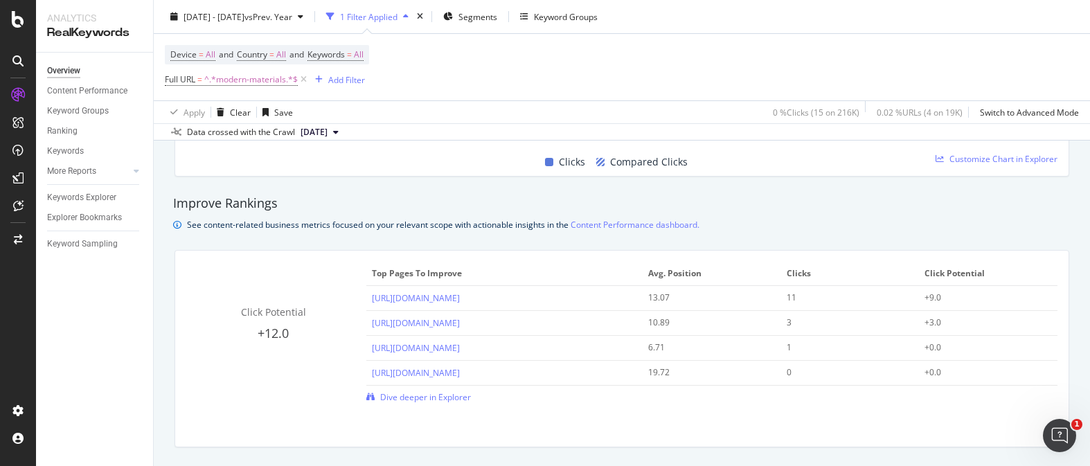
scroll to position [865, 0]
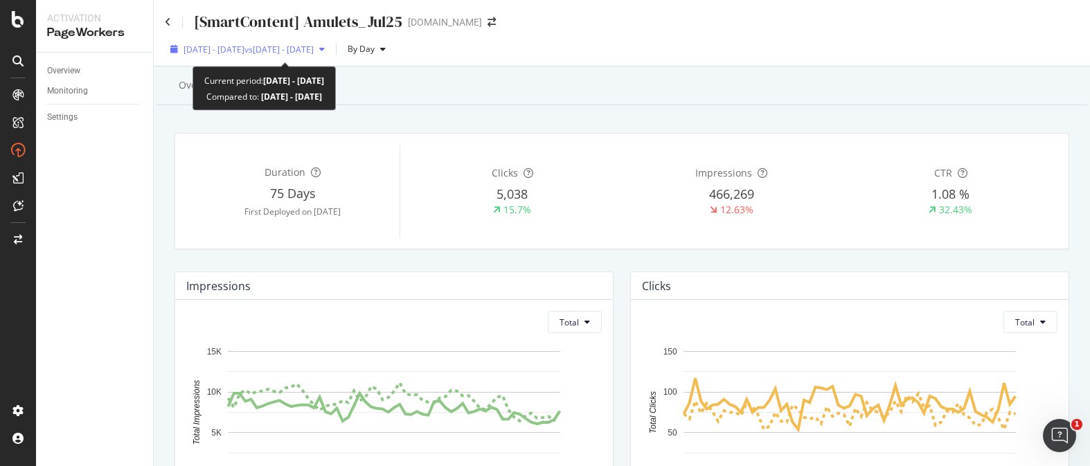
click at [288, 50] on span "vs 2025 May. 20th - Jul. 17th" at bounding box center [279, 50] width 69 height 12
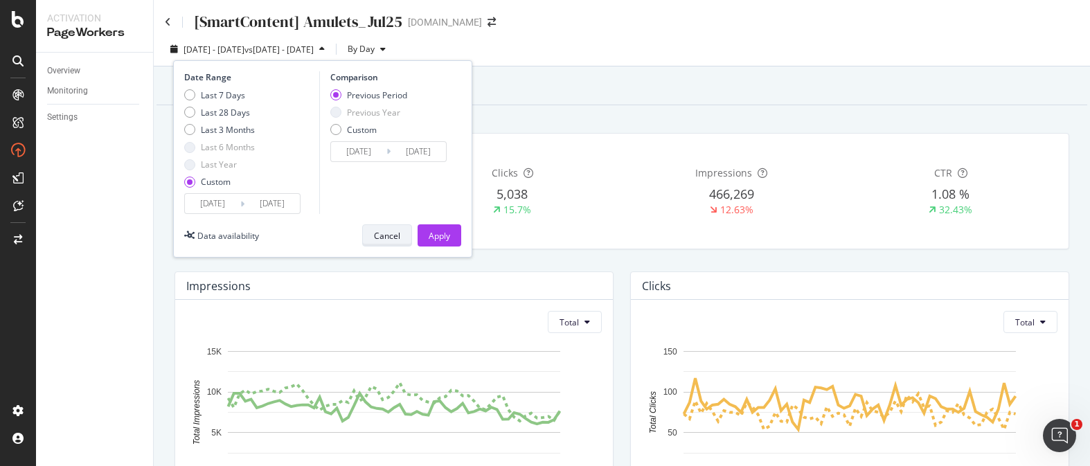
click at [396, 234] on div "Cancel" at bounding box center [387, 236] width 26 height 12
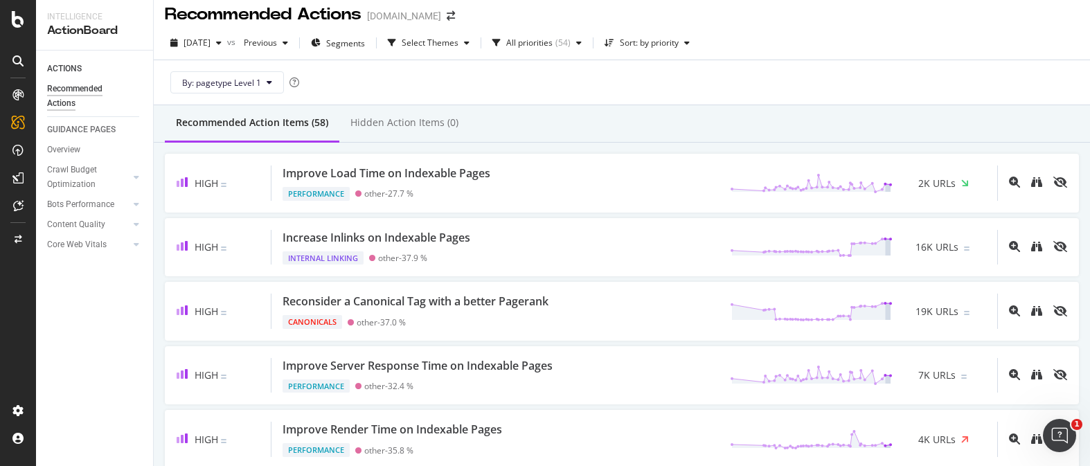
scroll to position [818, 0]
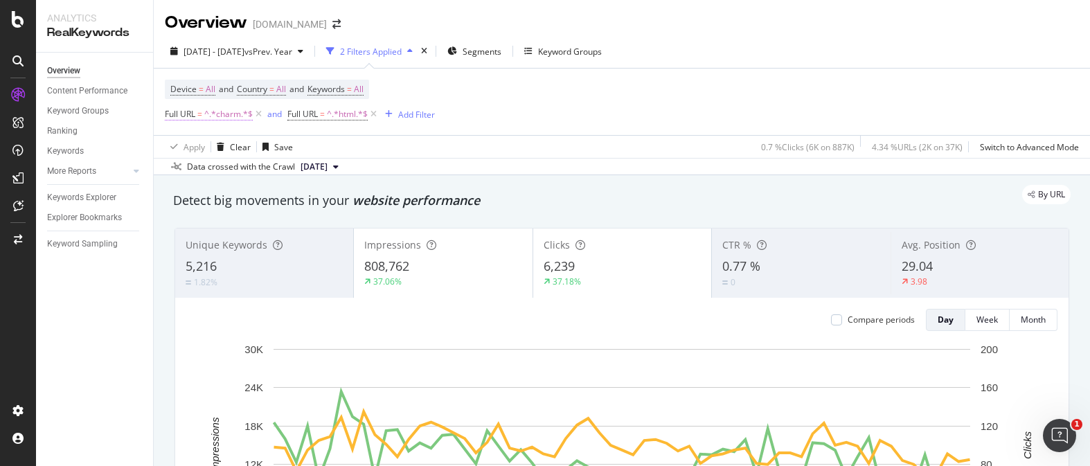
click at [222, 116] on span "^.*charm.*$" at bounding box center [228, 114] width 48 height 19
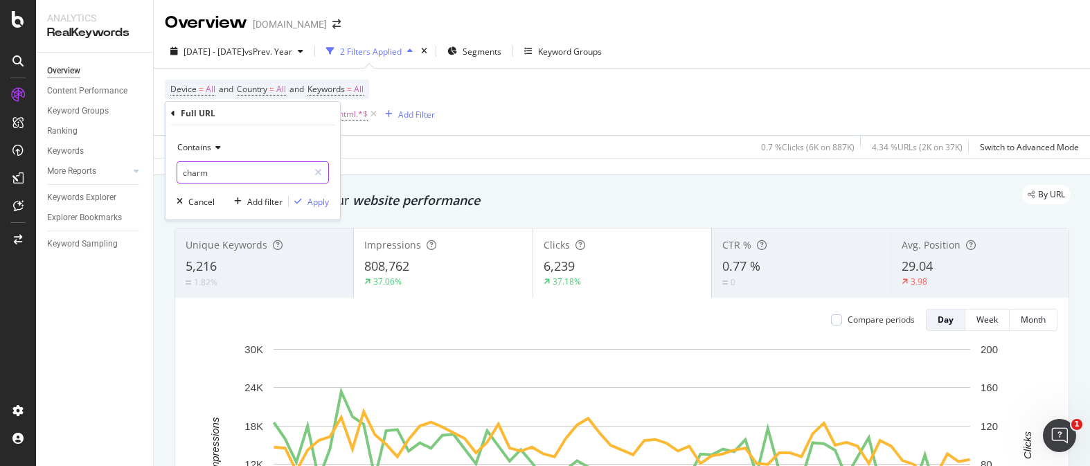
click at [259, 170] on input "charm" at bounding box center [242, 172] width 131 height 22
type input "amulet"
click at [327, 206] on div "Apply" at bounding box center [318, 202] width 21 height 12
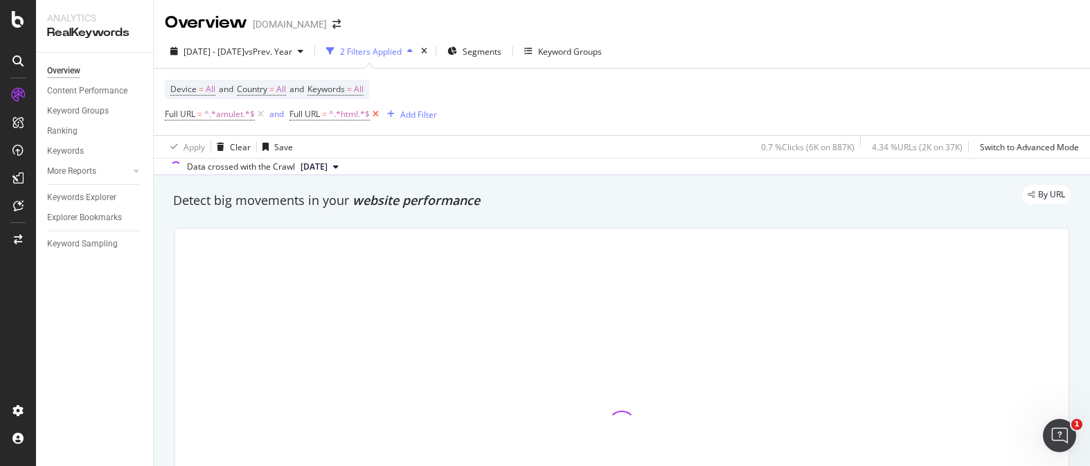
click at [378, 114] on icon at bounding box center [376, 114] width 12 height 14
click at [311, 116] on div "Add Filter" at bounding box center [303, 115] width 37 height 12
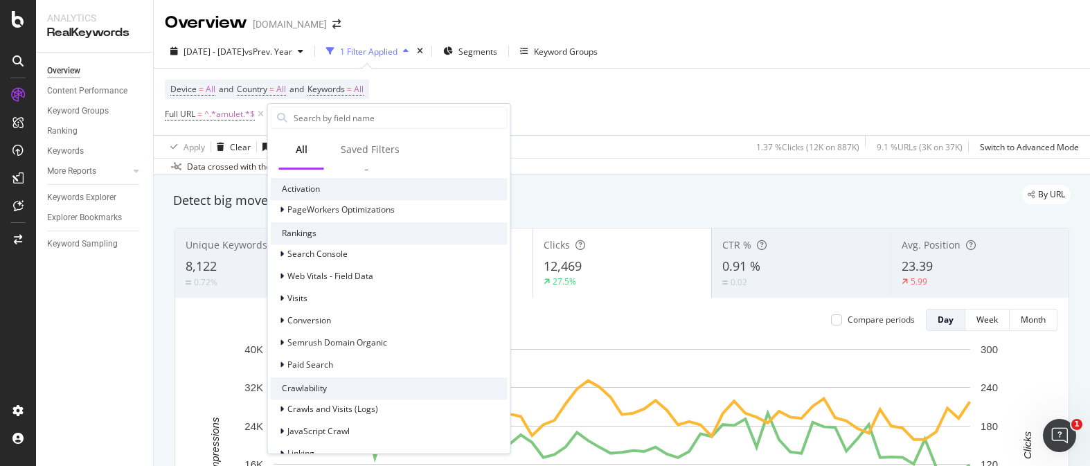
scroll to position [274, 0]
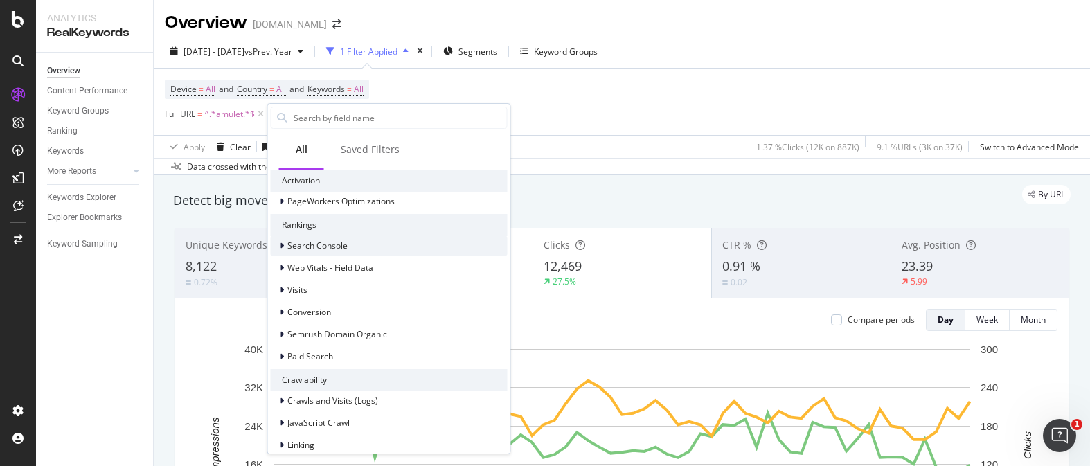
click at [360, 247] on div "Search Console" at bounding box center [389, 245] width 237 height 19
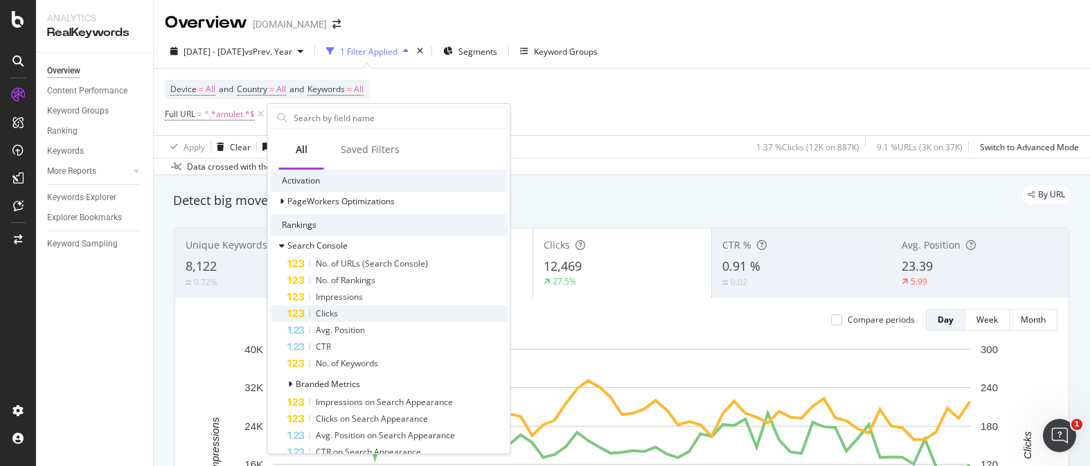
click at [373, 308] on div "Clicks" at bounding box center [397, 313] width 220 height 17
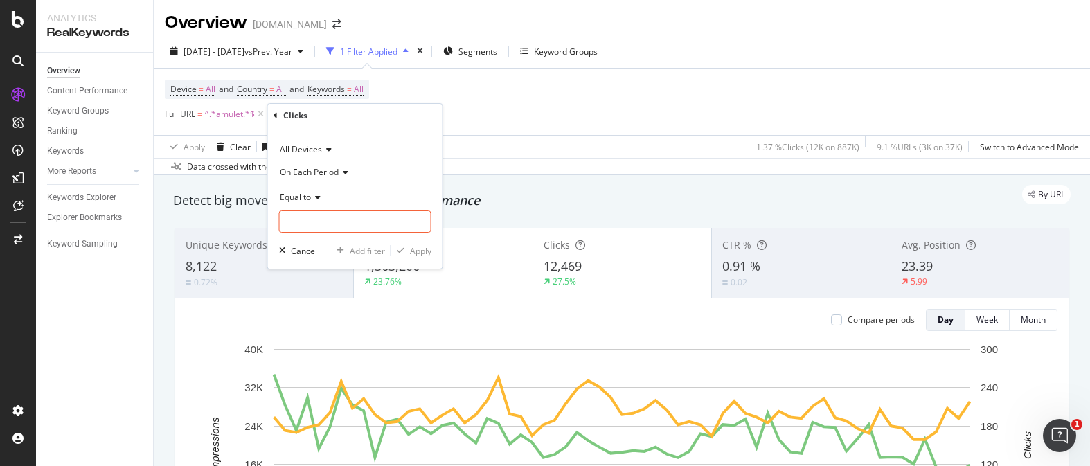
click at [328, 174] on span "On Each Period" at bounding box center [309, 172] width 59 height 12
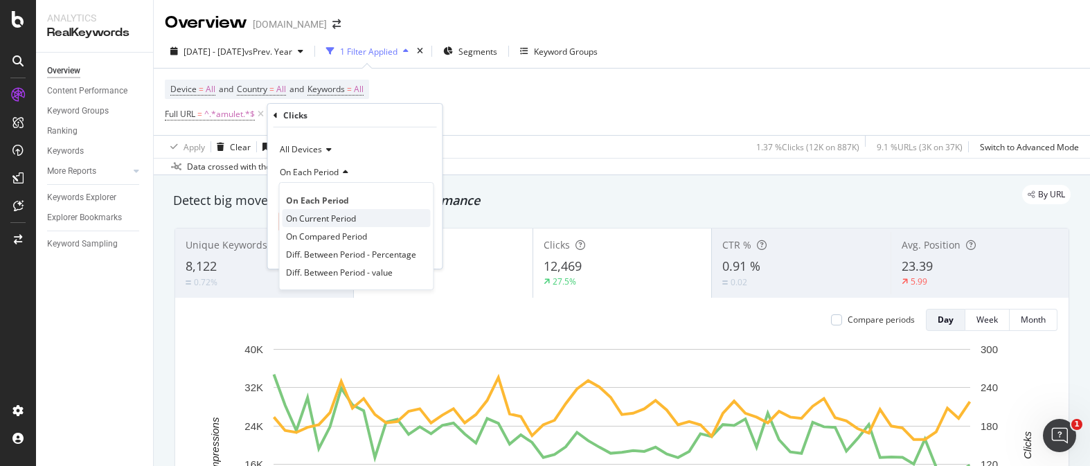
click at [371, 222] on div "On Current Period" at bounding box center [357, 218] width 148 height 18
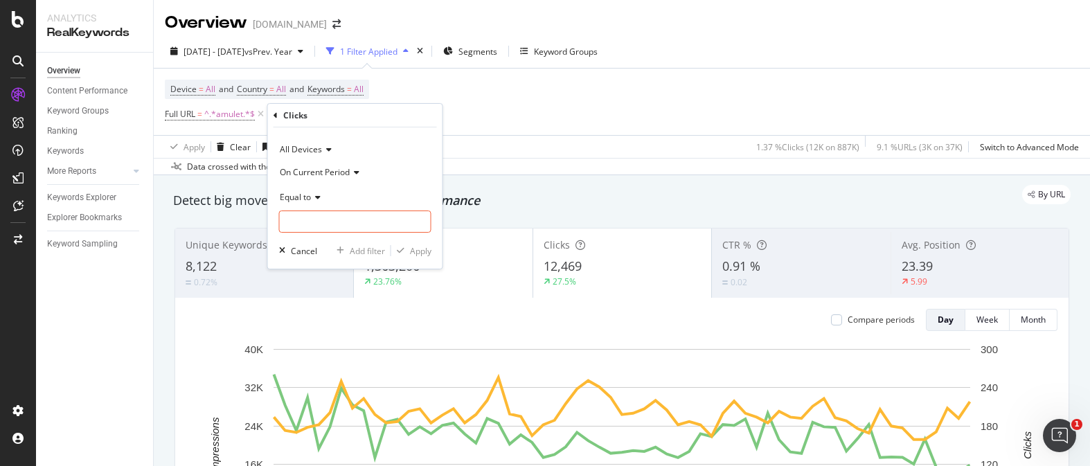
click at [319, 195] on icon at bounding box center [316, 197] width 10 height 8
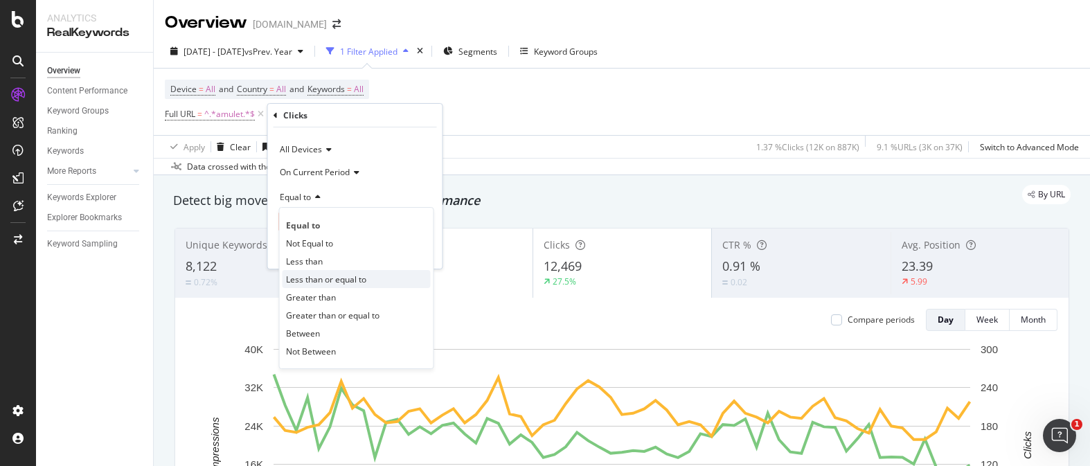
click at [353, 280] on span "Less than or equal to" at bounding box center [326, 280] width 80 height 12
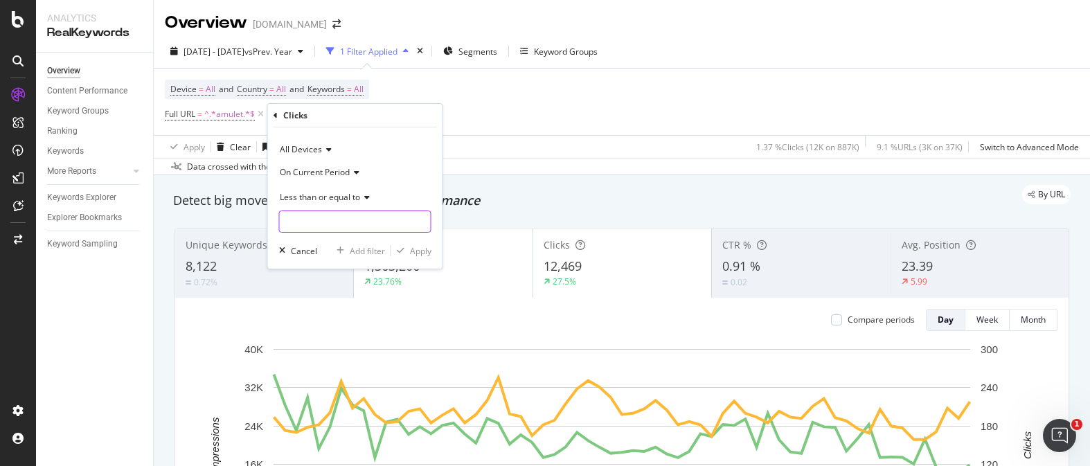
click at [345, 225] on input "number" at bounding box center [355, 222] width 152 height 22
type input "1"
click at [419, 248] on div "Apply" at bounding box center [420, 251] width 21 height 12
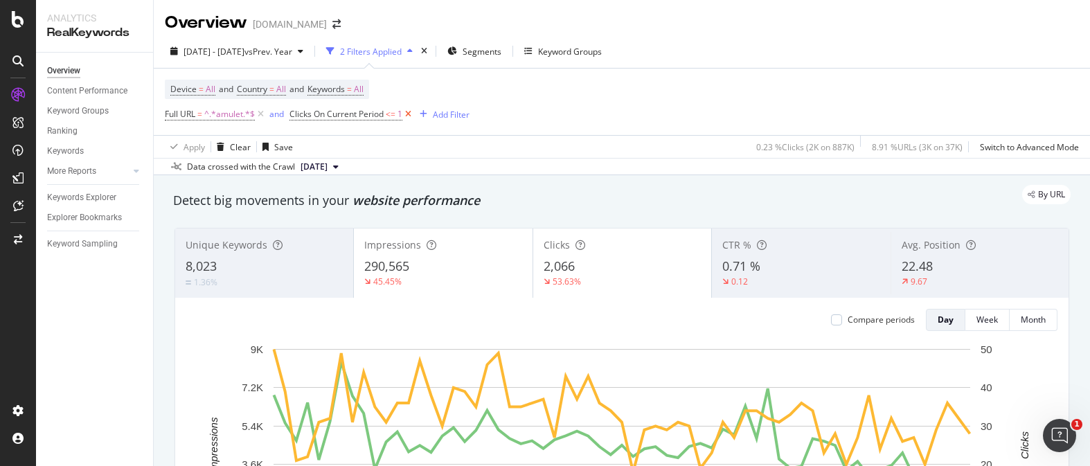
click at [411, 111] on icon at bounding box center [408, 114] width 12 height 14
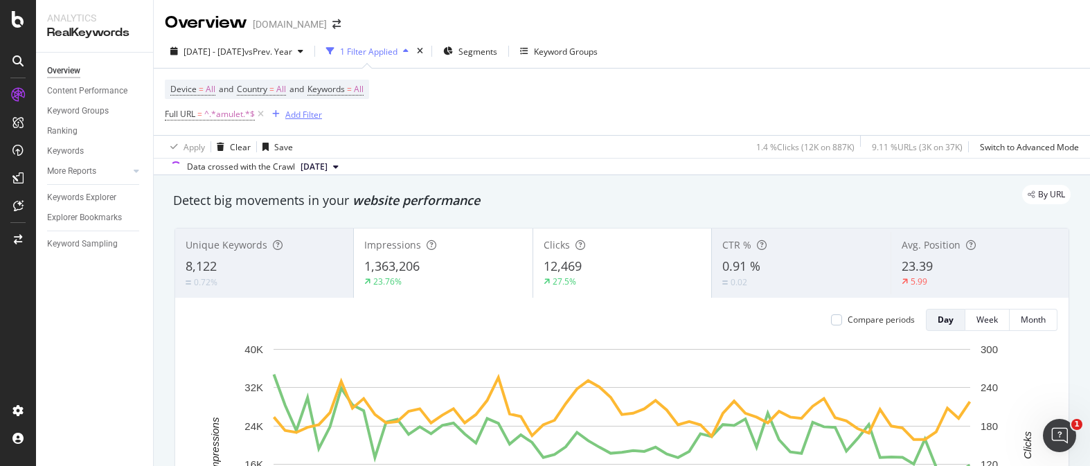
click at [295, 116] on div "Add Filter" at bounding box center [303, 115] width 37 height 12
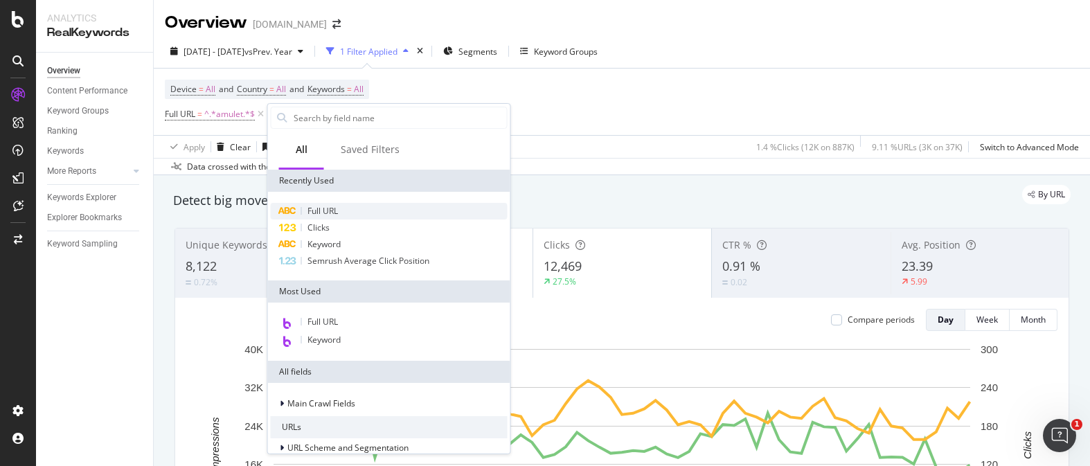
click at [348, 210] on div "Full URL" at bounding box center [389, 211] width 237 height 17
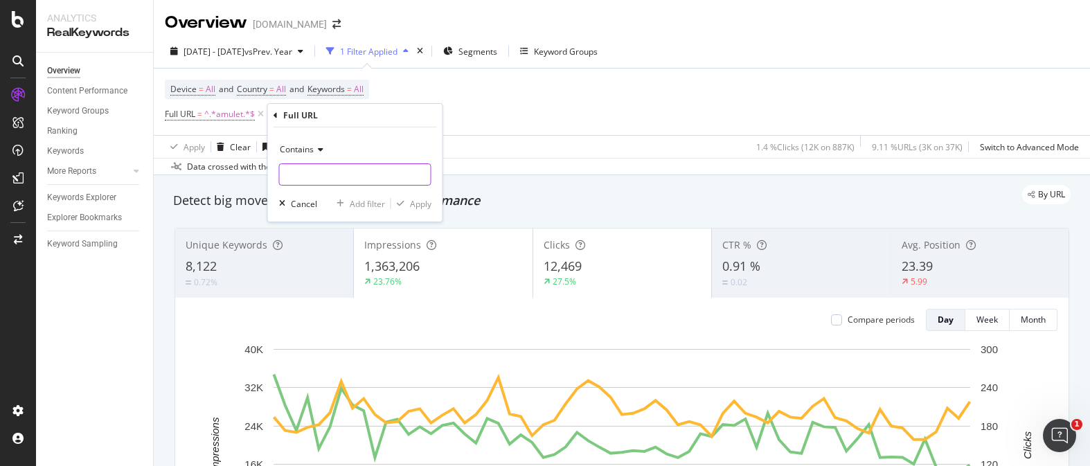
click at [388, 177] on input "text" at bounding box center [355, 174] width 151 height 22
type input "."
click at [287, 174] on input "mens/" at bounding box center [345, 174] width 131 height 22
type input "/mens/"
click at [425, 200] on div "Apply" at bounding box center [420, 204] width 21 height 12
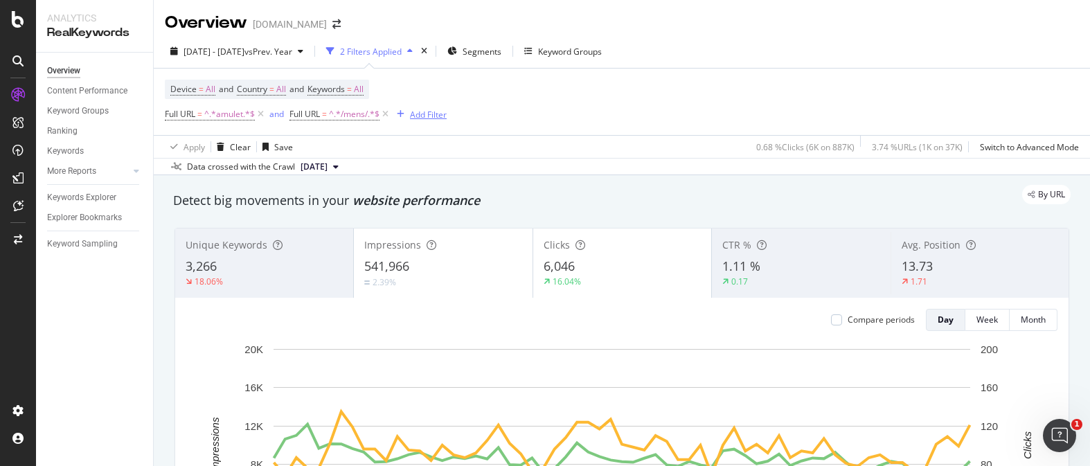
click at [421, 112] on div "Add Filter" at bounding box center [428, 115] width 37 height 12
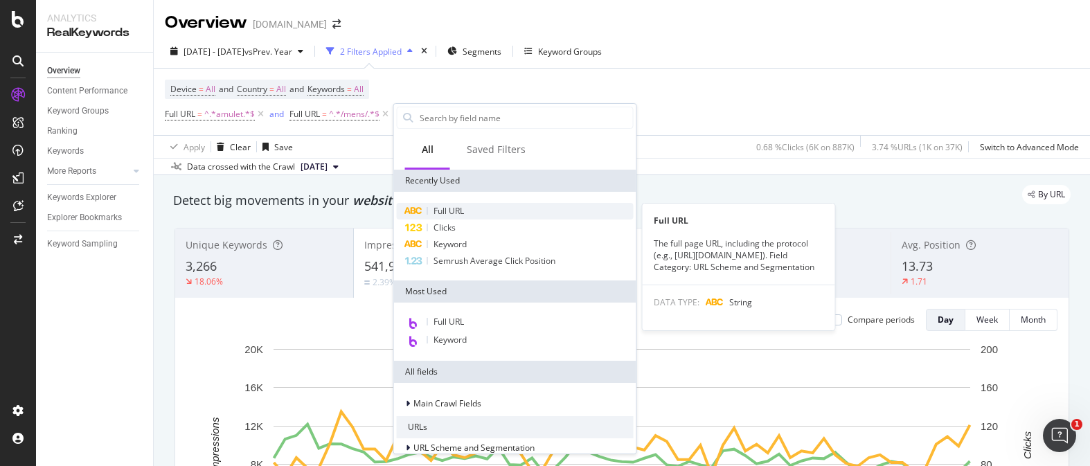
click at [470, 211] on div "Full URL" at bounding box center [515, 211] width 237 height 17
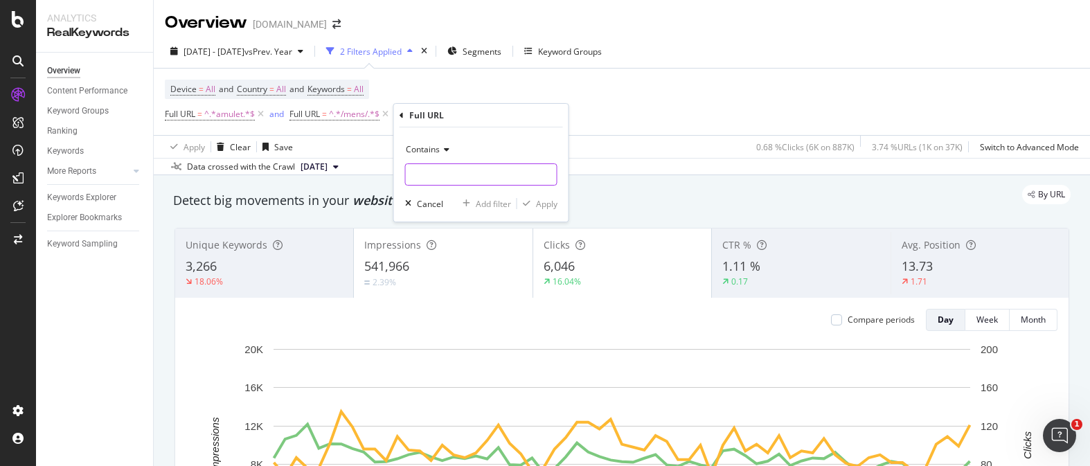
click at [468, 167] on input "text" at bounding box center [481, 174] width 151 height 22
type input "collection"
click at [538, 201] on div "Apply" at bounding box center [546, 204] width 21 height 12
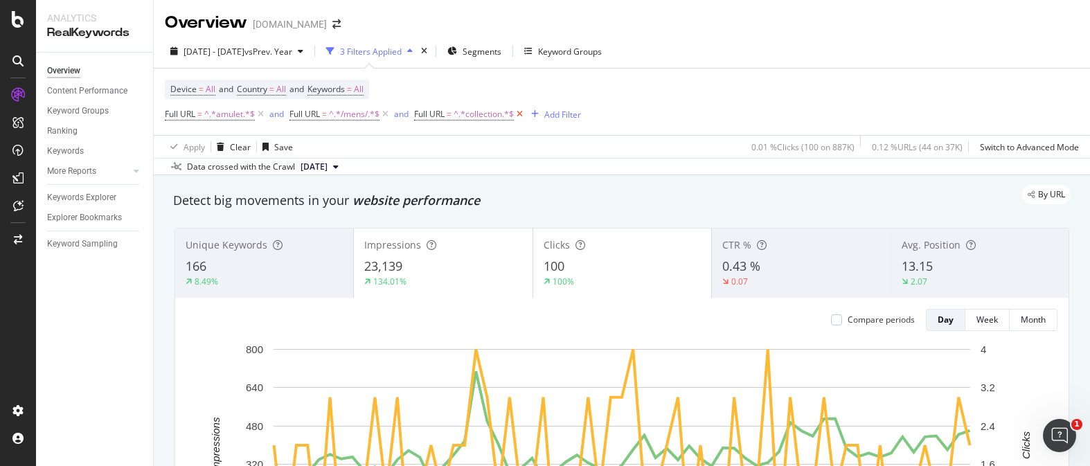
click at [525, 114] on icon at bounding box center [520, 114] width 12 height 14
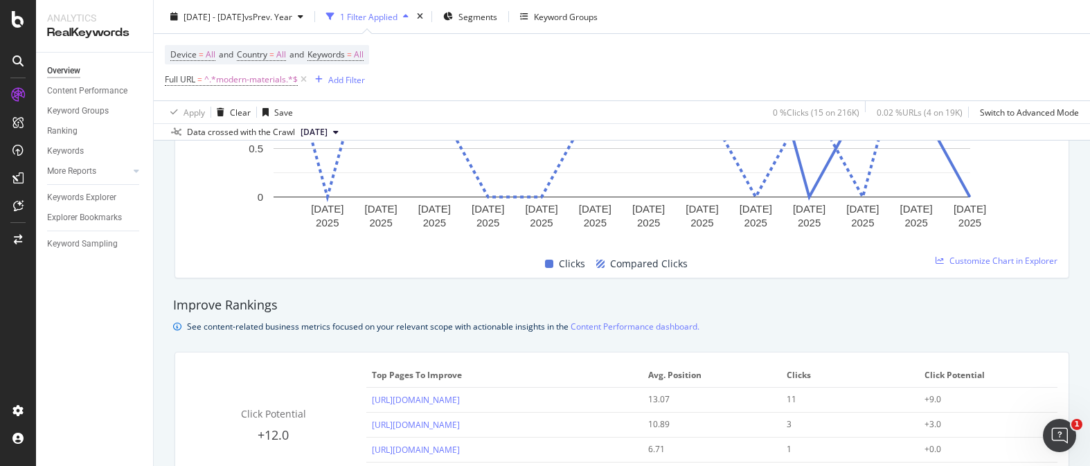
scroll to position [788, 0]
